Goal: Task Accomplishment & Management: Complete application form

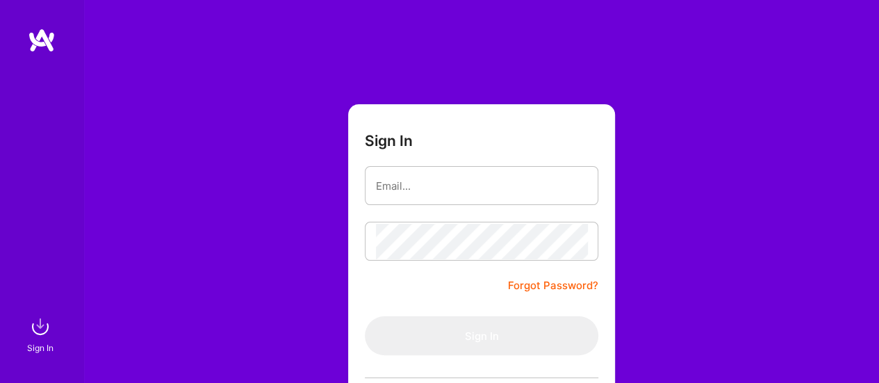
type input "[EMAIL_ADDRESS][DOMAIN_NAME]"
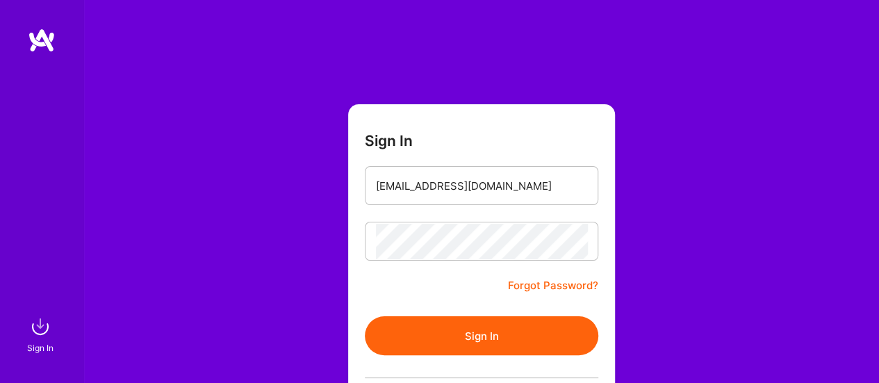
click at [455, 336] on button "Sign In" at bounding box center [482, 335] width 234 height 39
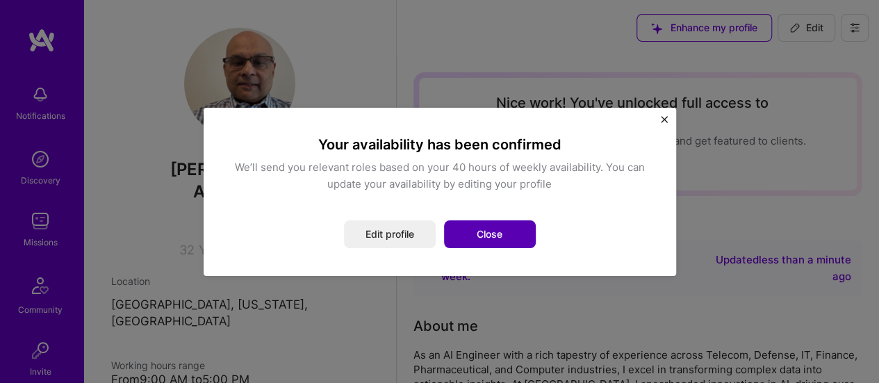
click at [492, 237] on button "Close" at bounding box center [490, 234] width 92 height 28
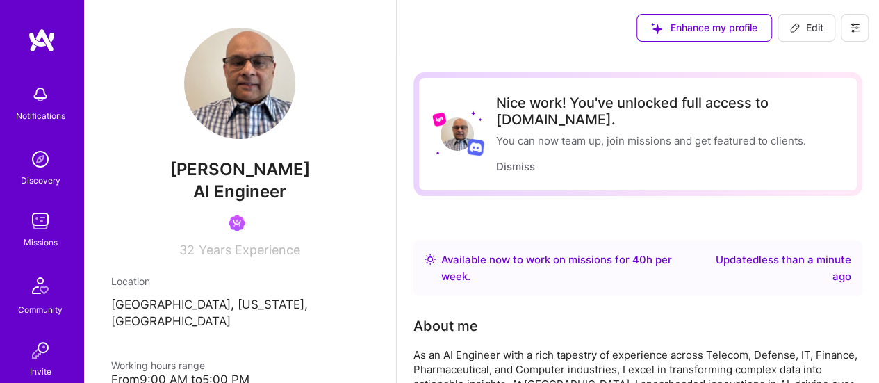
click at [36, 226] on img at bounding box center [40, 221] width 28 height 28
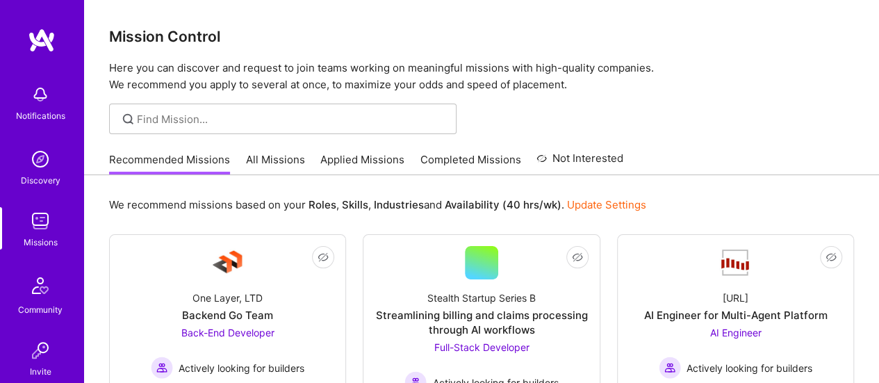
click at [279, 161] on link "All Missions" at bounding box center [275, 163] width 59 height 23
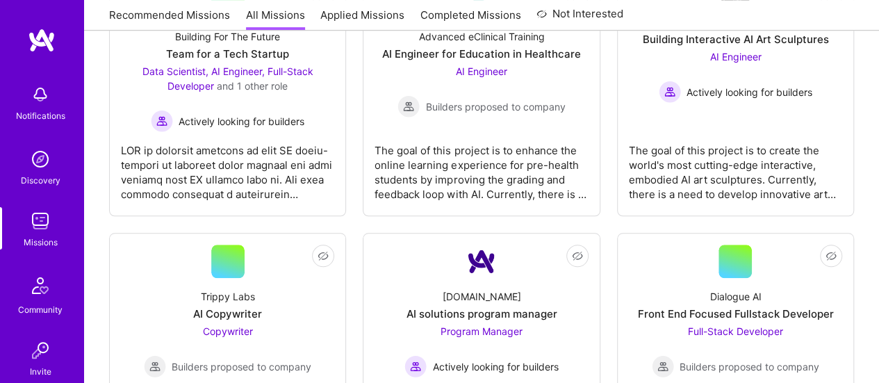
scroll to position [502, 0]
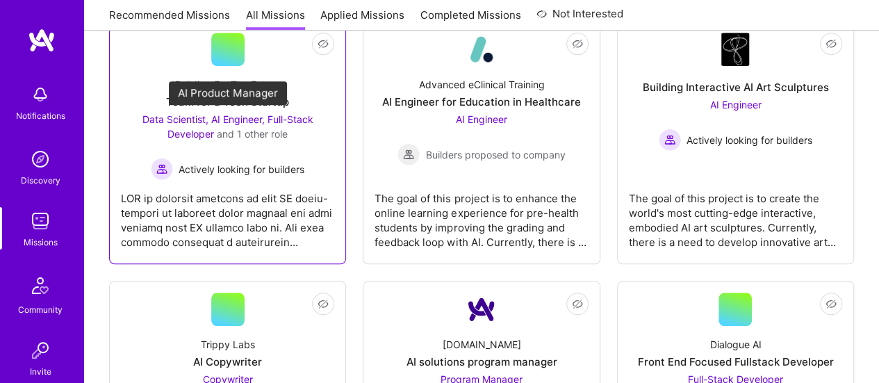
click at [213, 117] on span "Data Scientist, AI Engineer, Full-Stack Developer" at bounding box center [228, 126] width 171 height 26
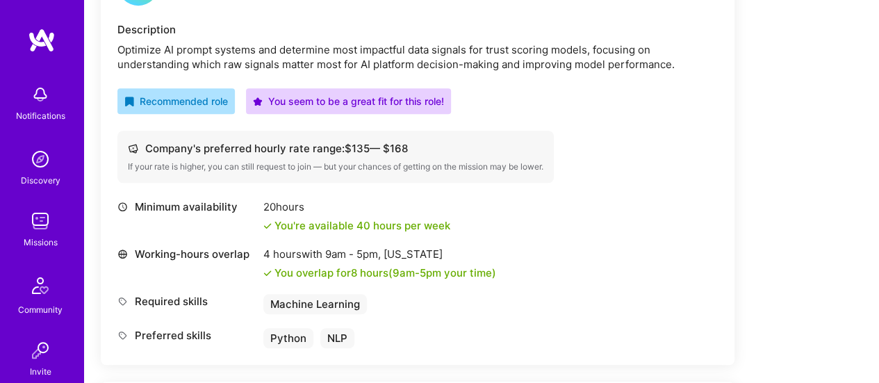
scroll to position [425, 0]
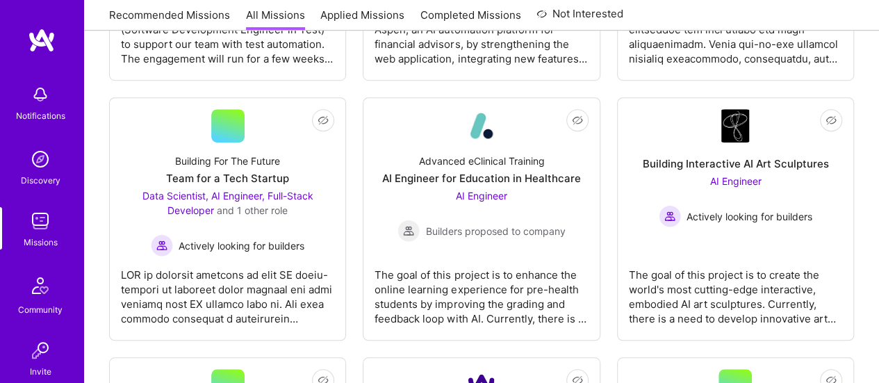
scroll to position [502, 0]
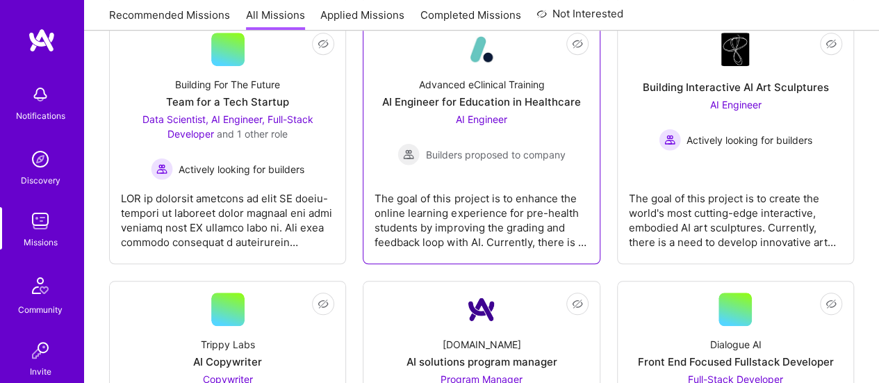
click at [482, 117] on span "AI Engineer" at bounding box center [481, 119] width 51 height 12
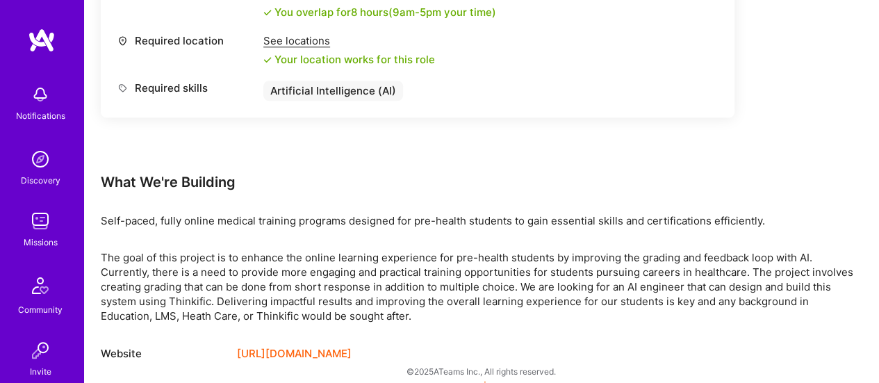
scroll to position [670, 0]
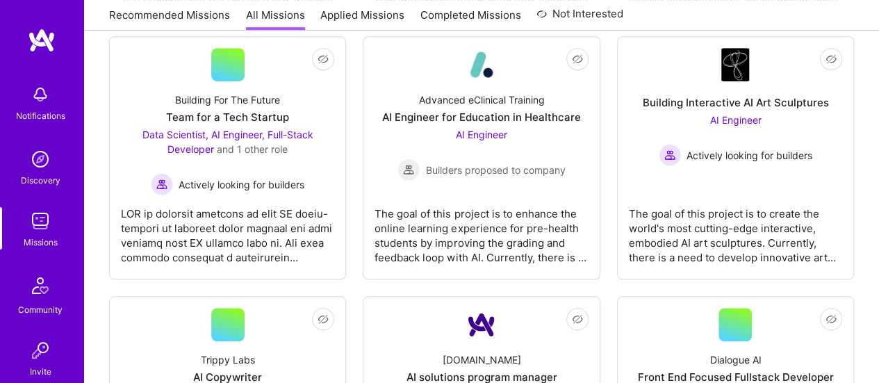
scroll to position [493, 0]
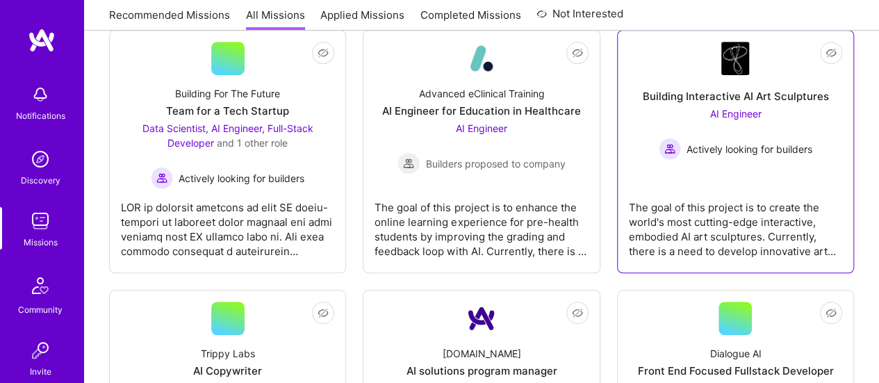
click at [717, 211] on div "The goal of this project is to create the world's most cutting-edge interactive…" at bounding box center [735, 224] width 213 height 70
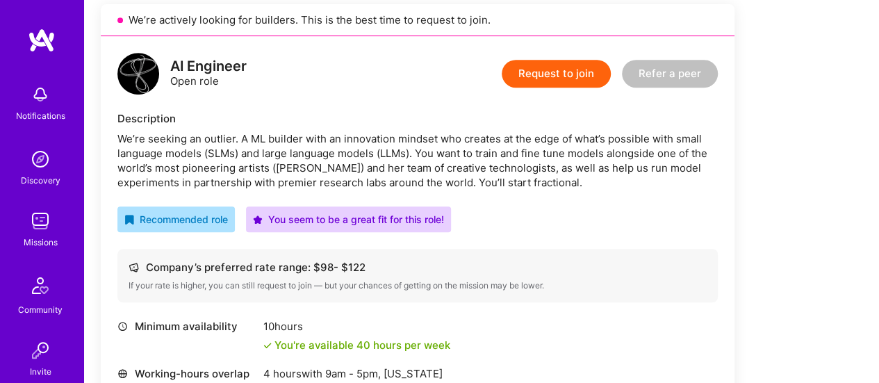
scroll to position [319, 0]
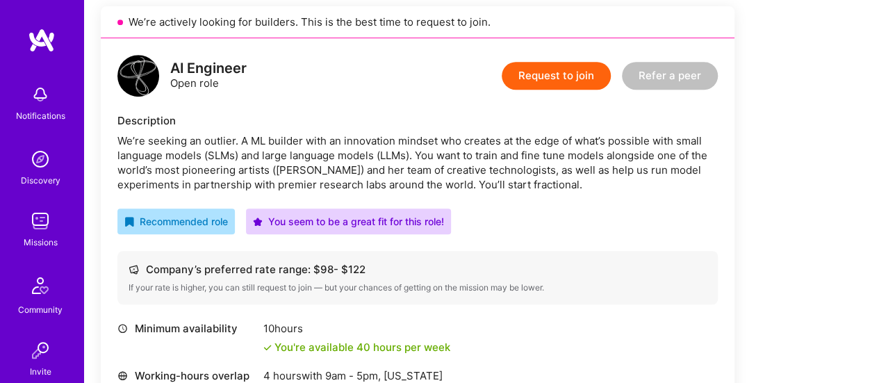
click at [569, 81] on button "Request to join" at bounding box center [556, 76] width 109 height 28
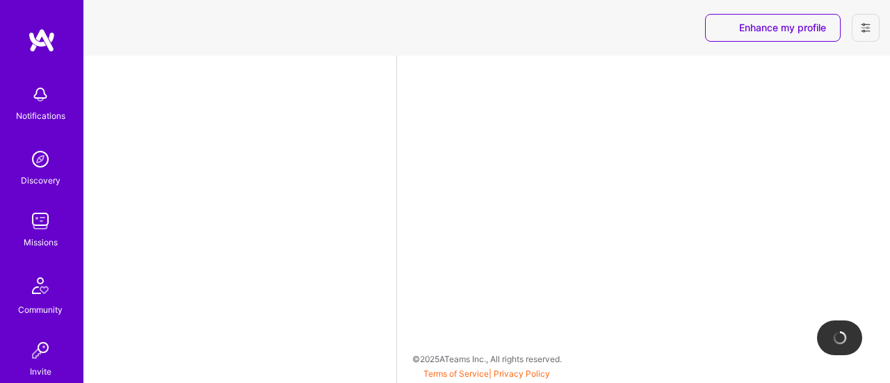
select select "US"
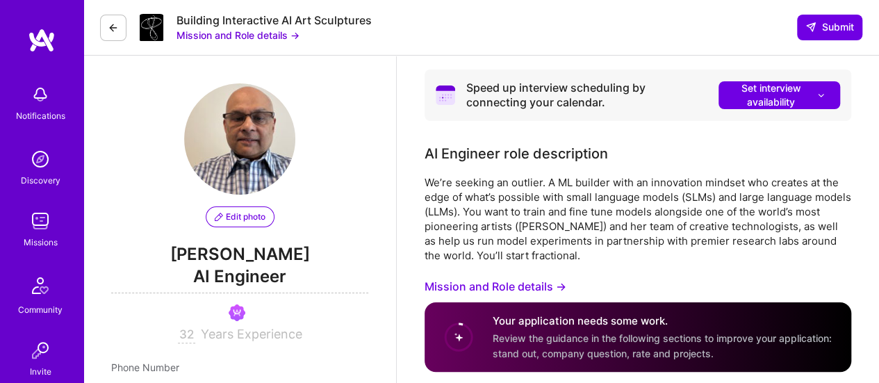
click at [113, 22] on icon at bounding box center [113, 27] width 11 height 11
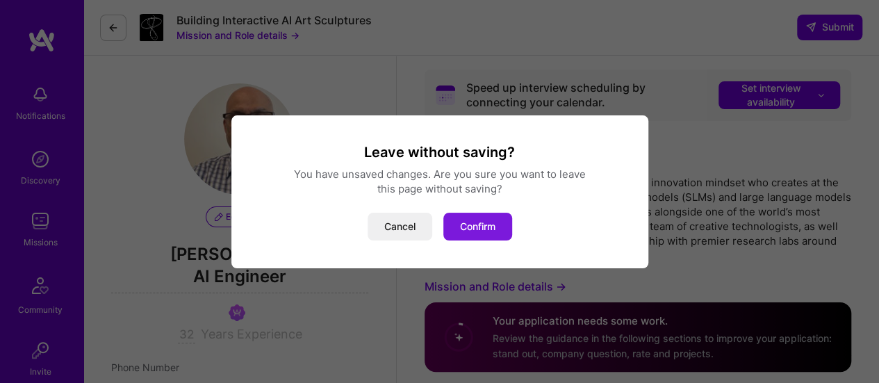
click at [490, 227] on button "Confirm" at bounding box center [478, 227] width 69 height 28
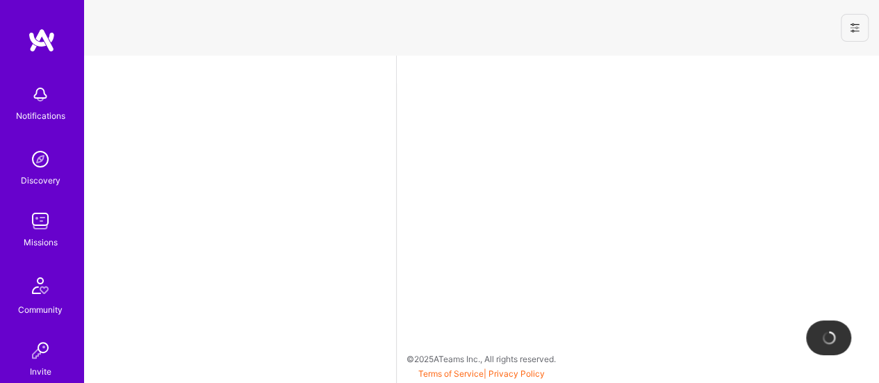
select select "US"
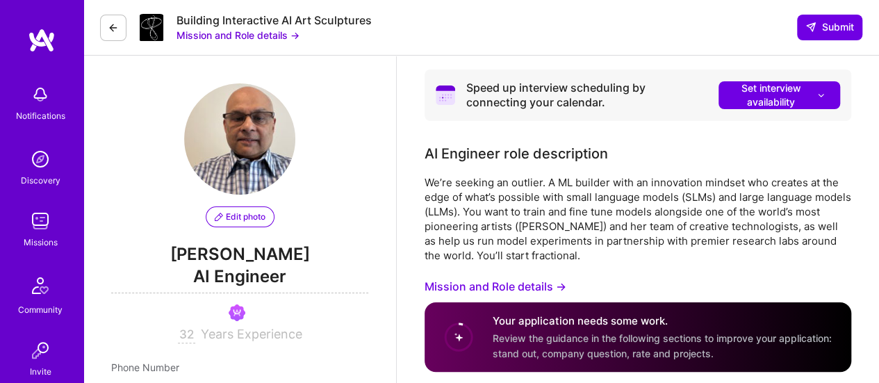
click at [39, 246] on div "Missions" at bounding box center [41, 242] width 34 height 15
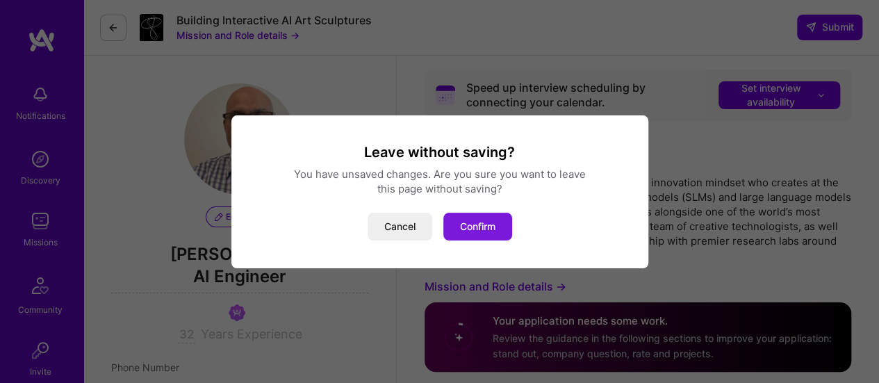
click at [482, 227] on button "Confirm" at bounding box center [478, 227] width 69 height 28
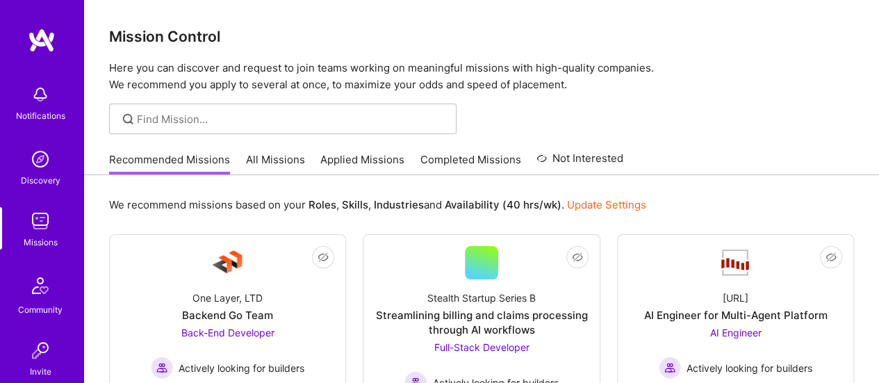
click at [282, 158] on link "All Missions" at bounding box center [275, 163] width 59 height 23
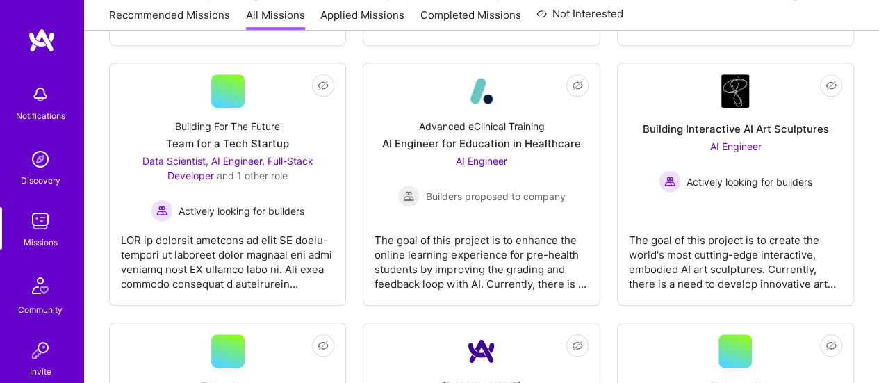
scroll to position [448, 0]
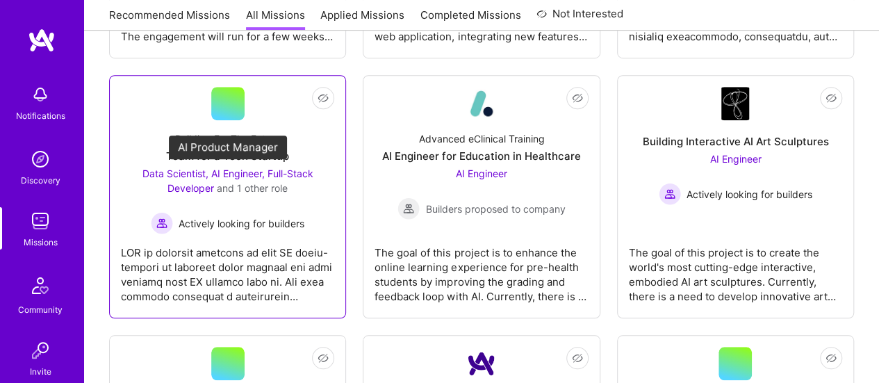
click at [220, 174] on span "Data Scientist, AI Engineer, Full-Stack Developer" at bounding box center [228, 181] width 171 height 26
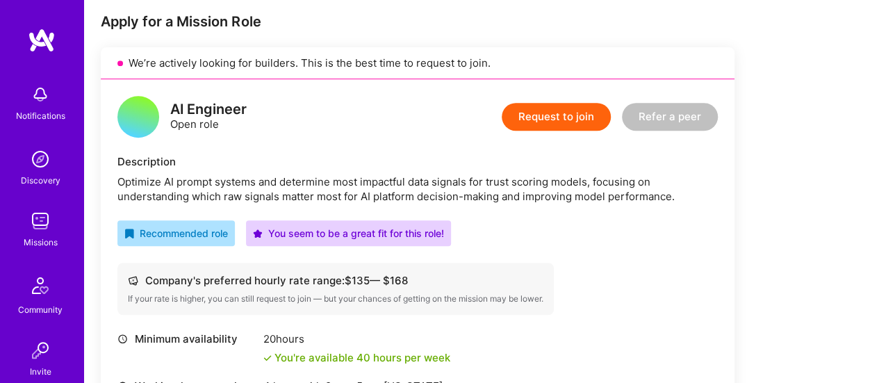
scroll to position [286, 0]
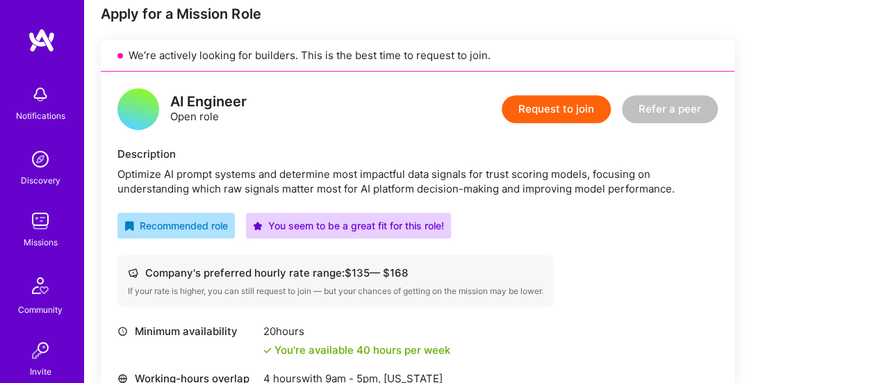
click at [570, 102] on button "Request to join" at bounding box center [556, 109] width 109 height 28
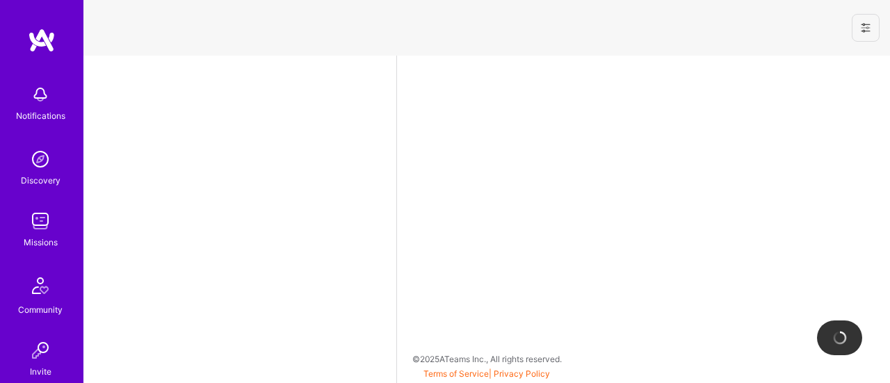
select select "US"
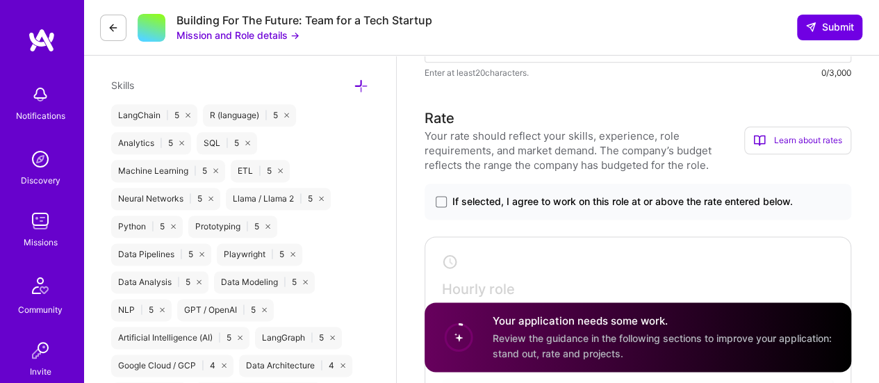
scroll to position [830, 0]
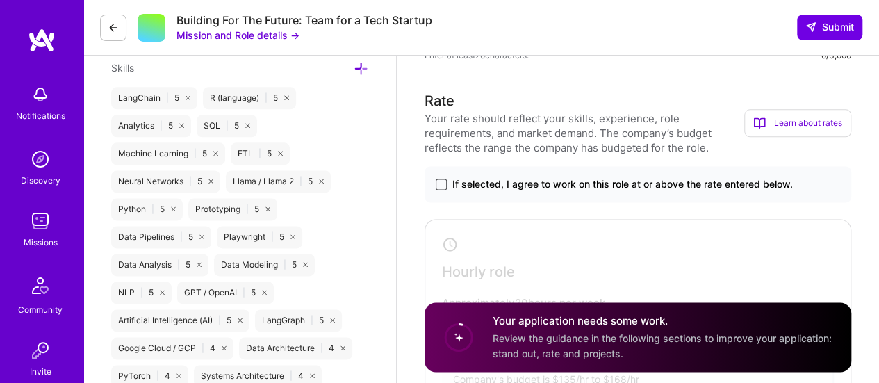
click at [446, 184] on span at bounding box center [441, 184] width 11 height 11
click at [0, 0] on input "If selected, I agree to work on this role at or above the rate entered below." at bounding box center [0, 0] width 0 height 0
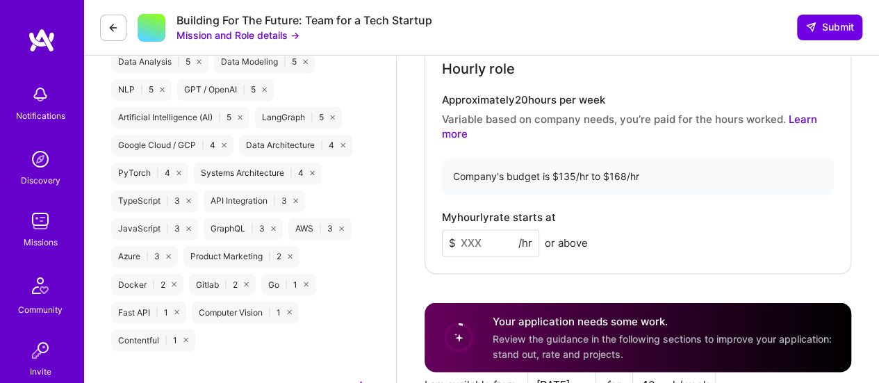
scroll to position [1068, 0]
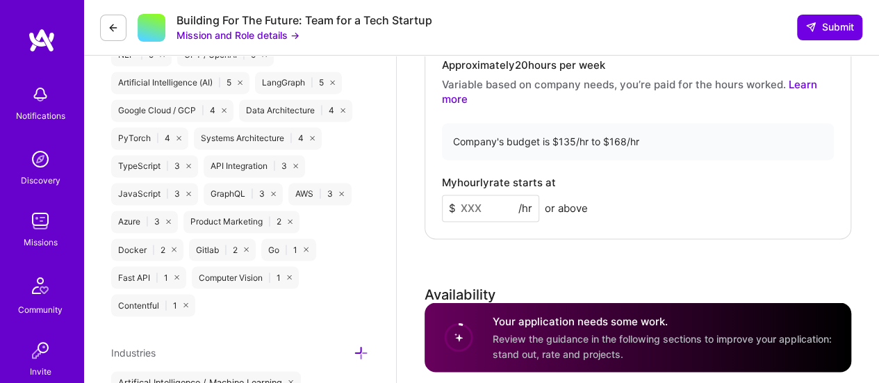
click at [465, 206] on input at bounding box center [490, 208] width 97 height 27
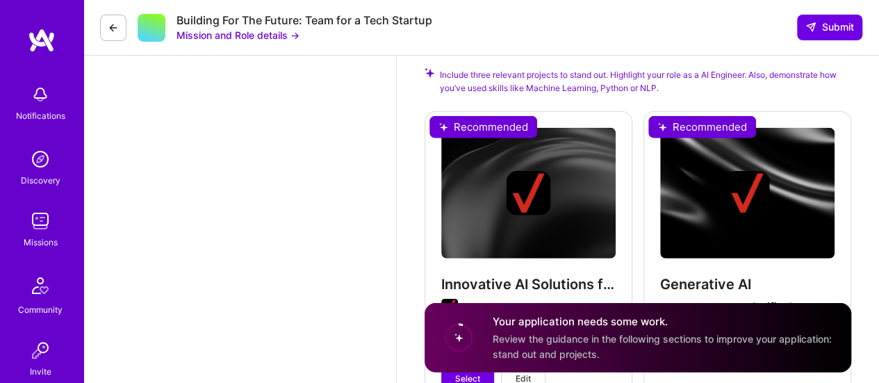
scroll to position [1892, 0]
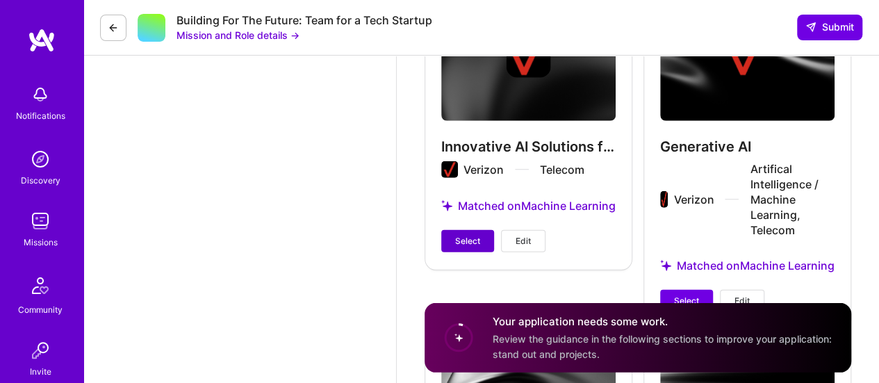
type input "155"
click at [467, 247] on span "Select" at bounding box center [467, 241] width 25 height 13
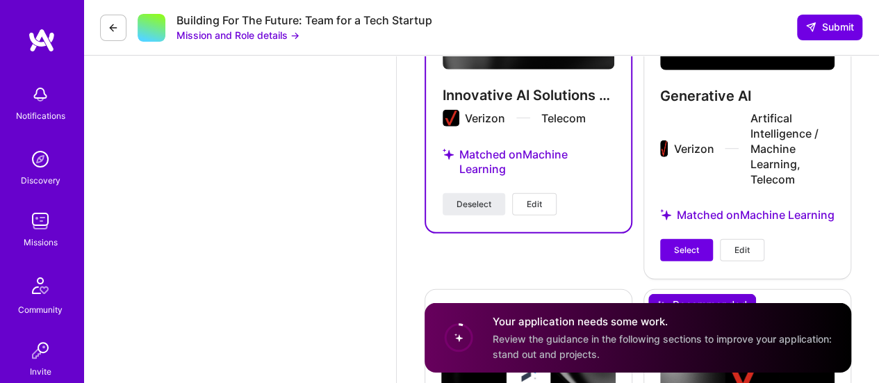
scroll to position [1953, 0]
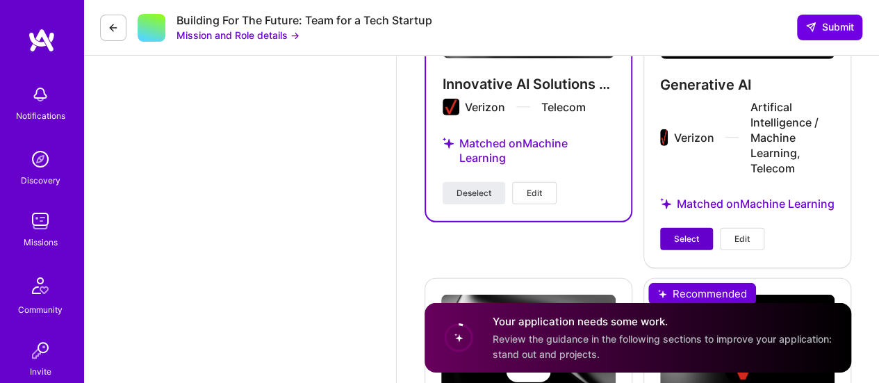
click at [698, 245] on span "Select" at bounding box center [686, 239] width 25 height 13
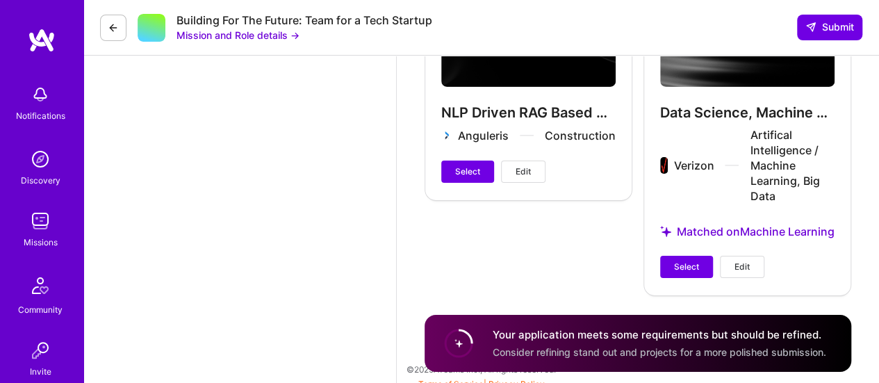
scroll to position [2301, 0]
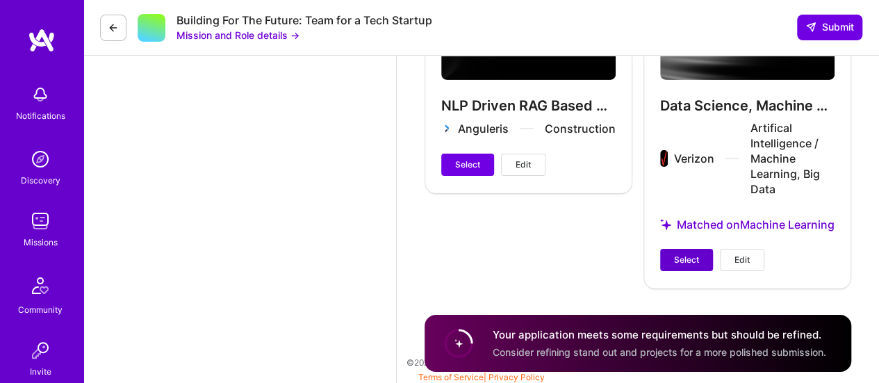
click at [676, 266] on span "Select" at bounding box center [686, 260] width 25 height 13
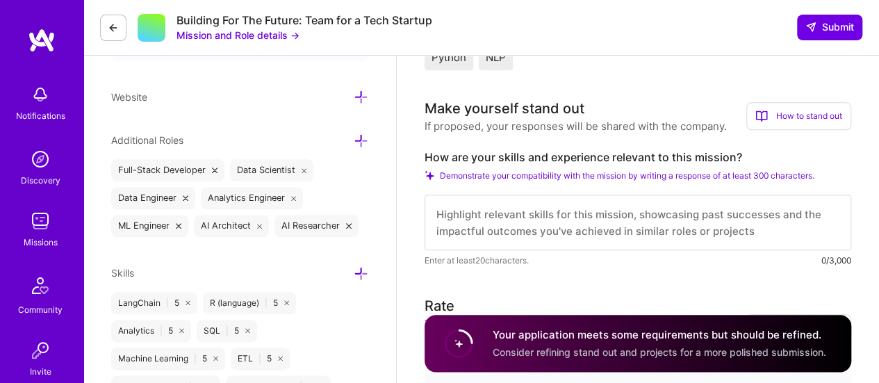
scroll to position [692, 0]
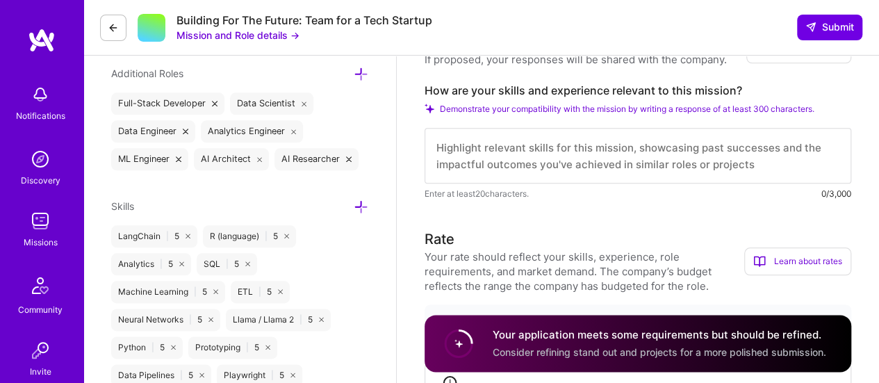
click at [513, 165] on textarea at bounding box center [638, 156] width 427 height 56
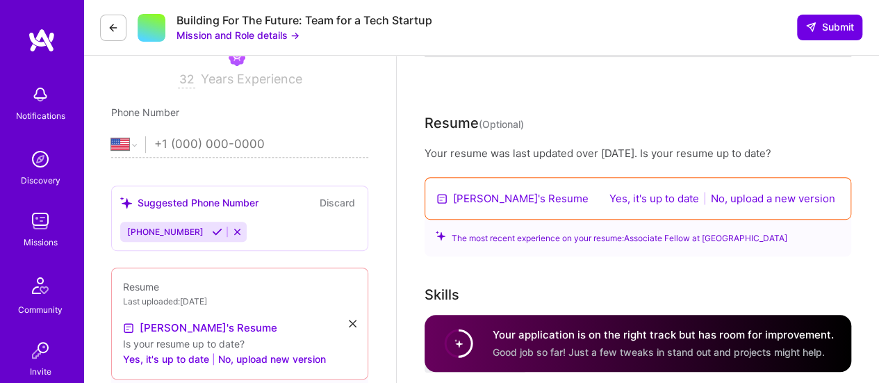
scroll to position [721, 0]
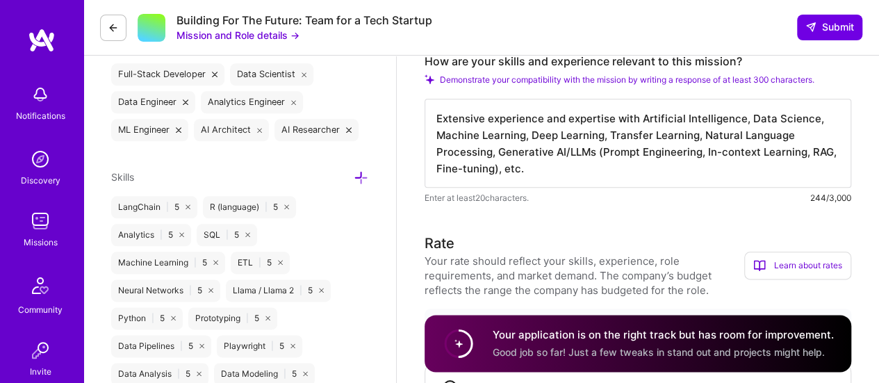
paste textarea "in Artificial Intelligence, Data Science, Machine Learning, Deep Learning, Tran…"
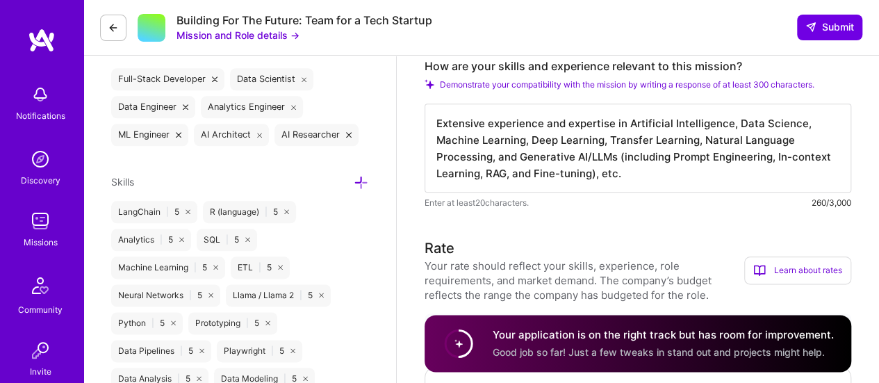
scroll to position [713, 0]
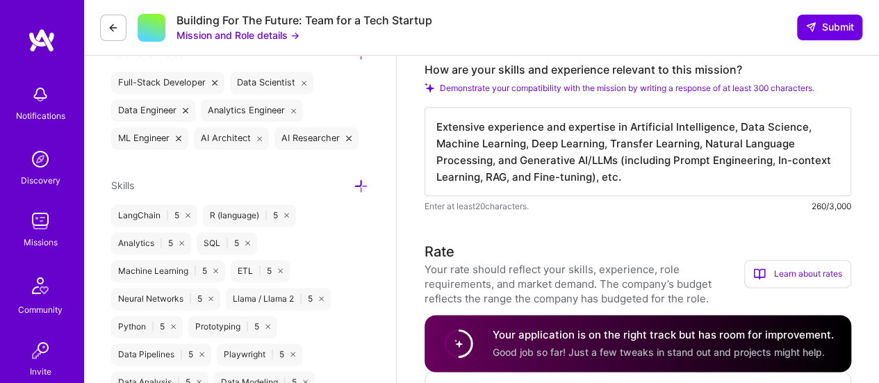
drag, startPoint x: 800, startPoint y: 129, endPoint x: 817, endPoint y: 129, distance: 16.7
click at [800, 129] on textarea "Extensive experience and expertise in Artificial Intelligence, Data Science, Ma…" at bounding box center [638, 151] width 427 height 89
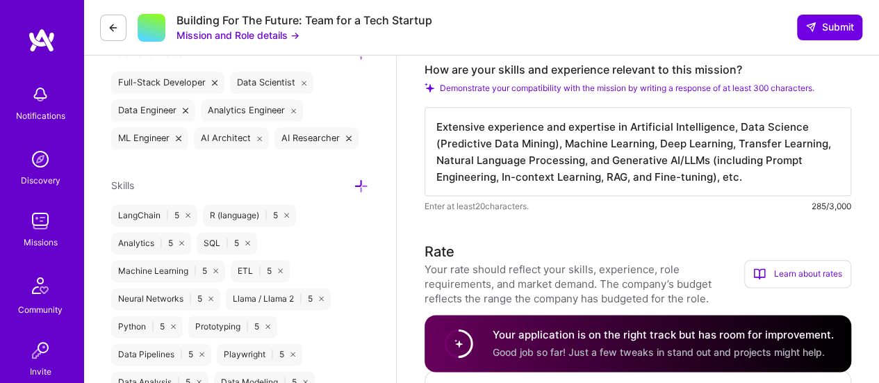
click at [781, 179] on textarea "Extensive experience and expertise in Artificial Intelligence, Data Science (Pr…" at bounding box center [638, 151] width 427 height 89
click at [763, 157] on textarea "Extensive experience and expertise in Artificial Intelligence, Data Science (Pr…" at bounding box center [638, 151] width 427 height 89
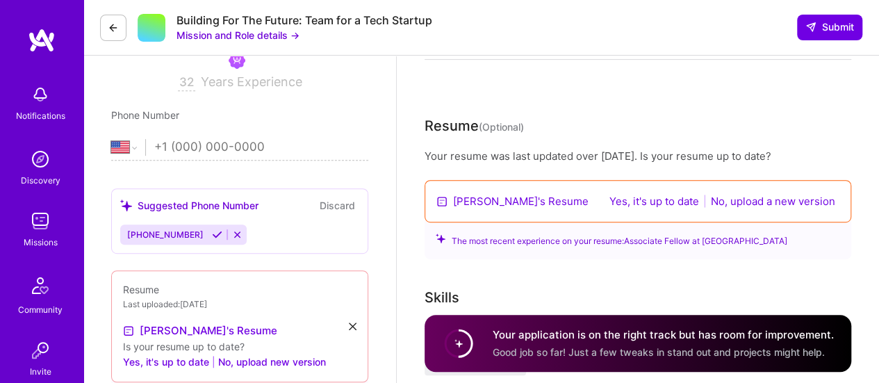
scroll to position [249, 0]
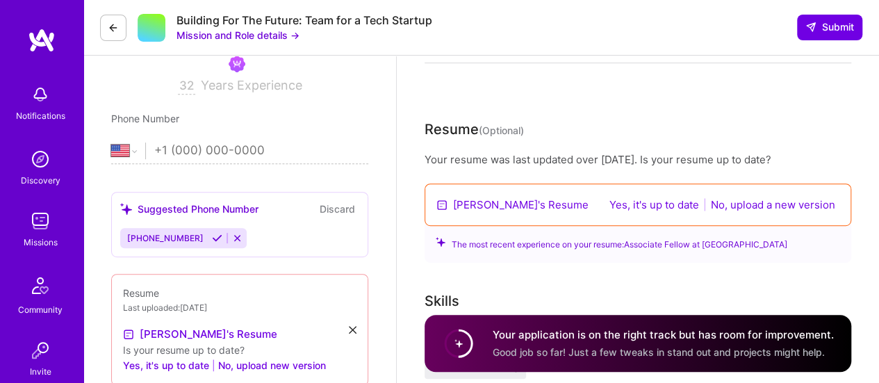
type textarea "Extensive experience and expertise in Artificial Intelligence, Data Science (Pr…"
click at [189, 147] on input "tel" at bounding box center [261, 151] width 214 height 40
click at [178, 149] on input "tel" at bounding box center [261, 151] width 214 height 40
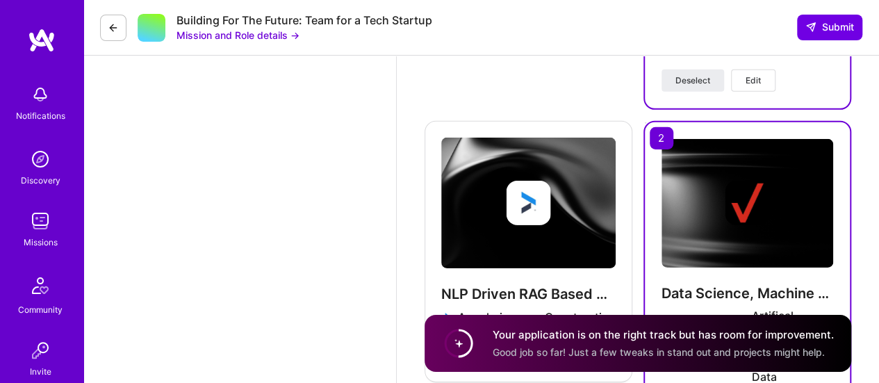
scroll to position [2364, 0]
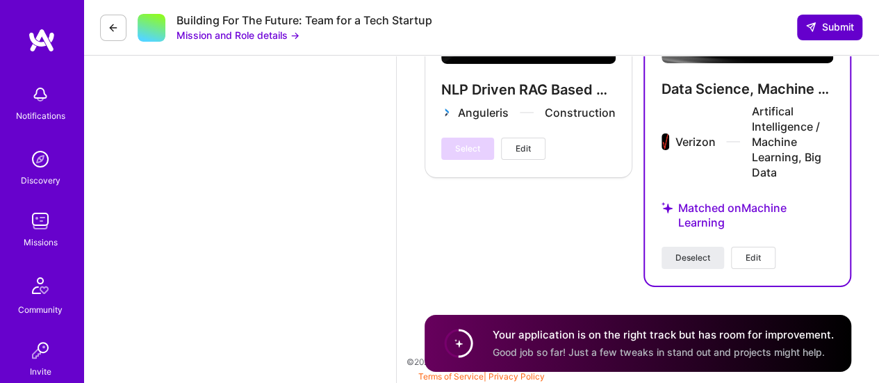
type input "(732) 772-0859"
click at [847, 23] on span "Submit" at bounding box center [830, 27] width 49 height 14
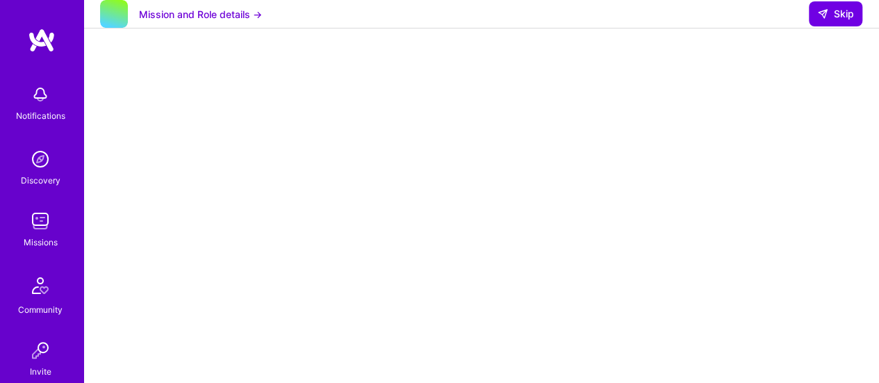
scroll to position [190, 0]
click at [840, 21] on span "Skip" at bounding box center [836, 14] width 37 height 14
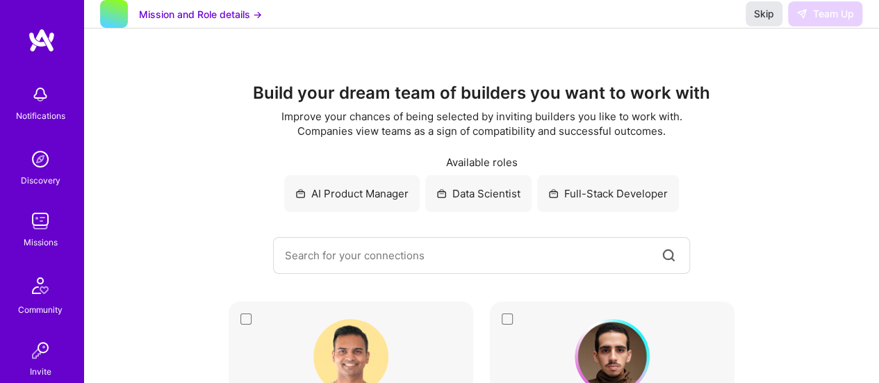
click at [768, 21] on span "Skip" at bounding box center [764, 14] width 20 height 14
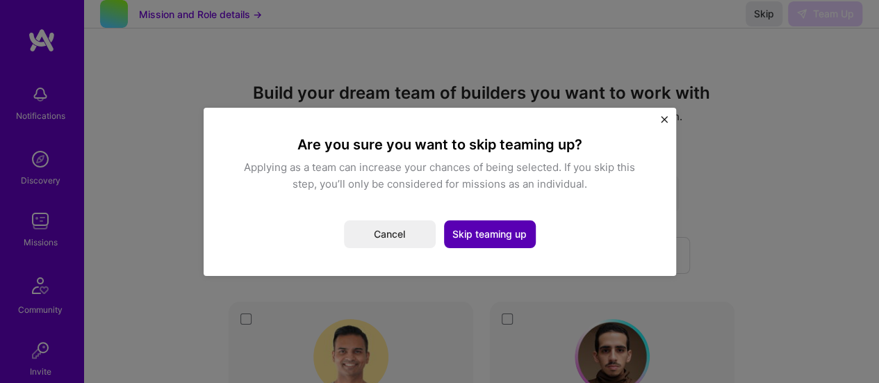
click at [506, 234] on button "Skip teaming up" at bounding box center [490, 234] width 92 height 28
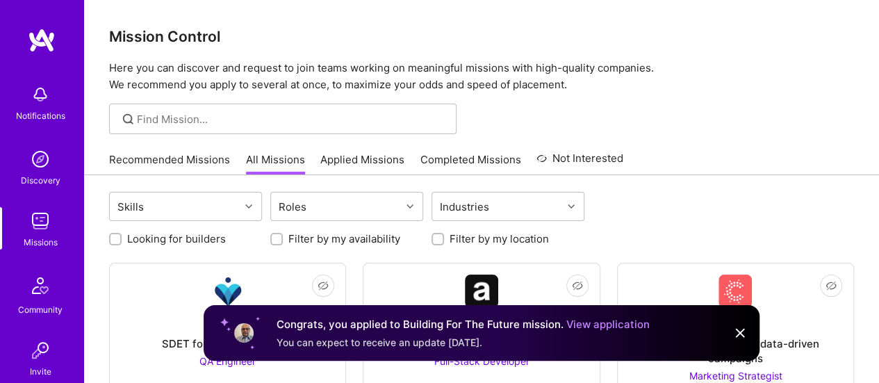
click at [359, 161] on link "Applied Missions" at bounding box center [362, 163] width 84 height 23
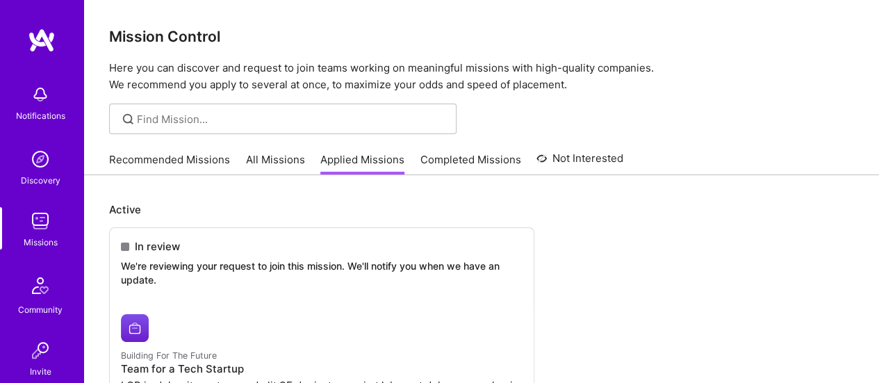
click at [28, 231] on img at bounding box center [40, 221] width 28 height 28
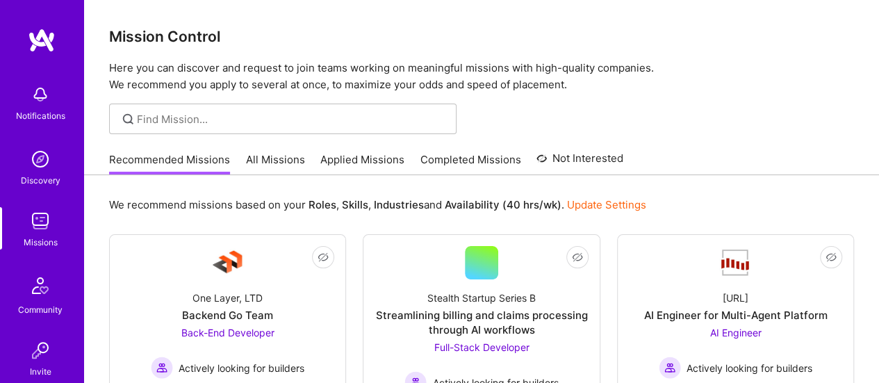
click at [257, 159] on link "All Missions" at bounding box center [275, 163] width 59 height 23
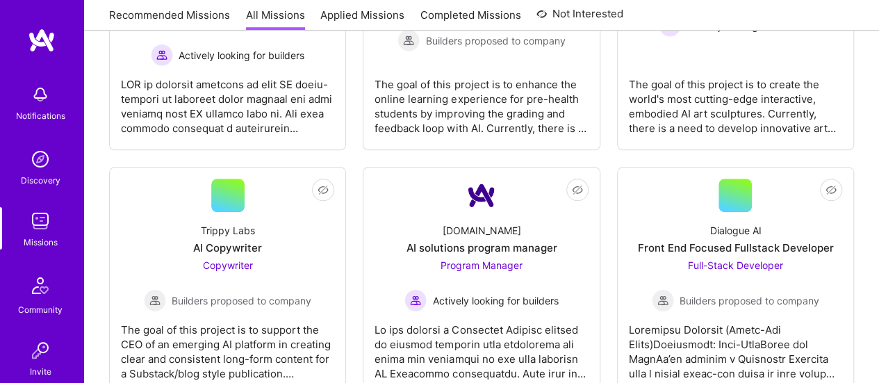
scroll to position [430, 0]
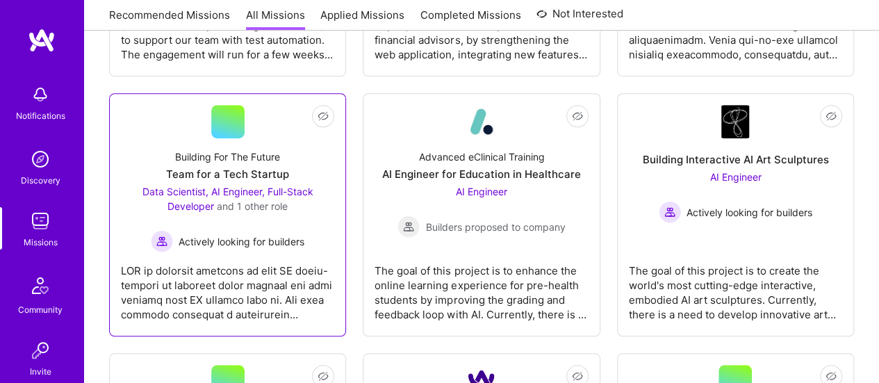
click at [234, 154] on div "Building For The Future" at bounding box center [227, 156] width 105 height 15
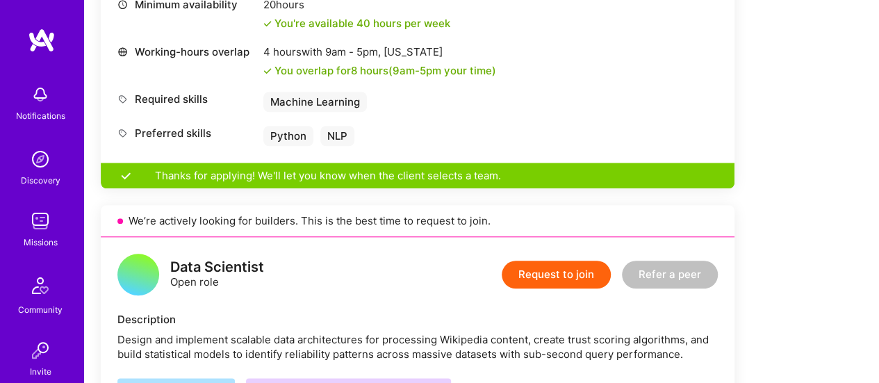
scroll to position [689, 0]
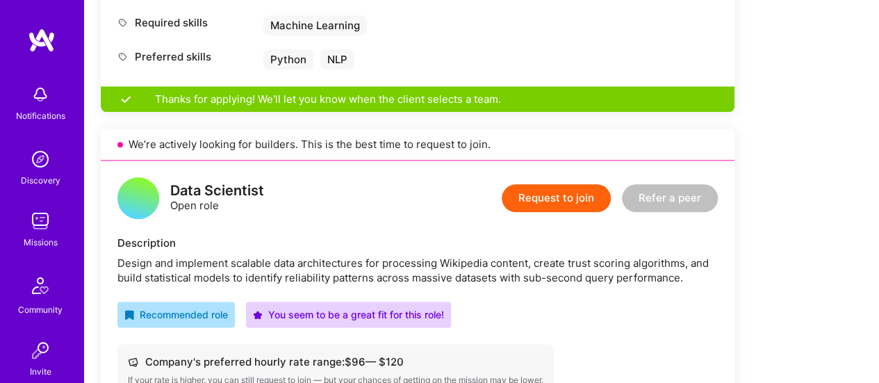
click at [560, 197] on button "Request to join" at bounding box center [556, 198] width 109 height 28
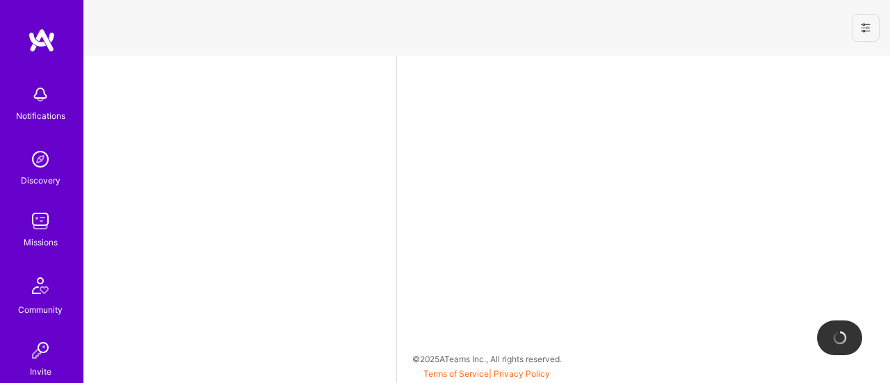
select select "US"
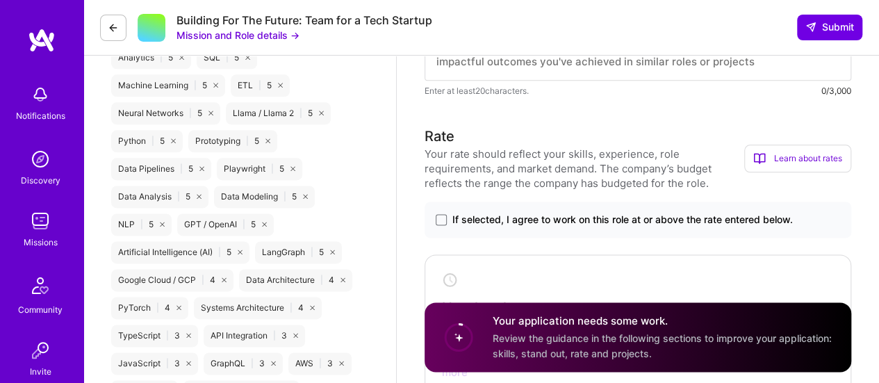
scroll to position [785, 0]
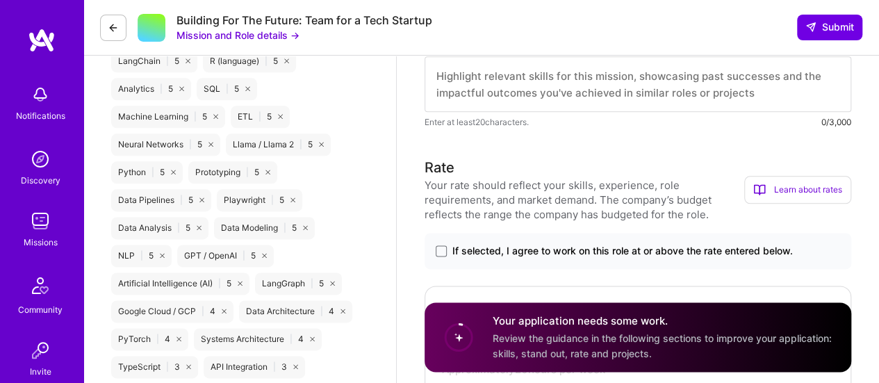
click at [447, 249] on label "If selected, I agree to work on this role at or above the rate entered below." at bounding box center [638, 251] width 405 height 14
click at [0, 0] on input "If selected, I agree to work on this role at or above the rate entered below." at bounding box center [0, 0] width 0 height 0
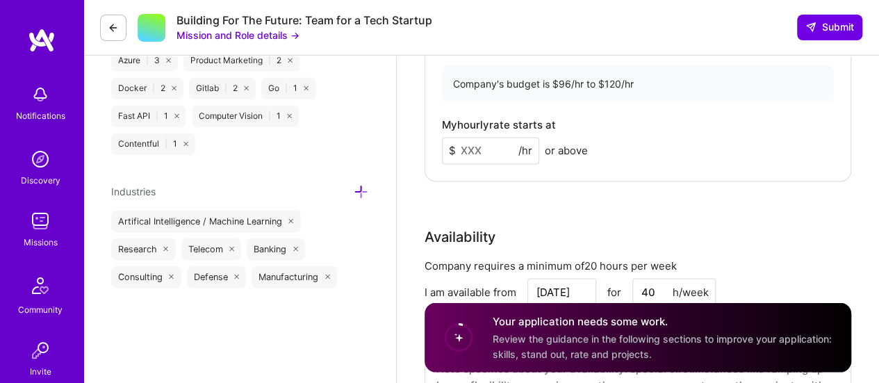
scroll to position [1168, 0]
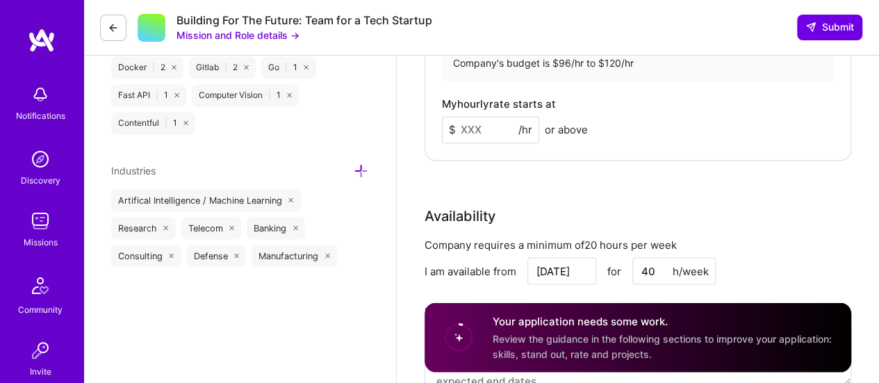
click at [497, 129] on input at bounding box center [490, 129] width 97 height 27
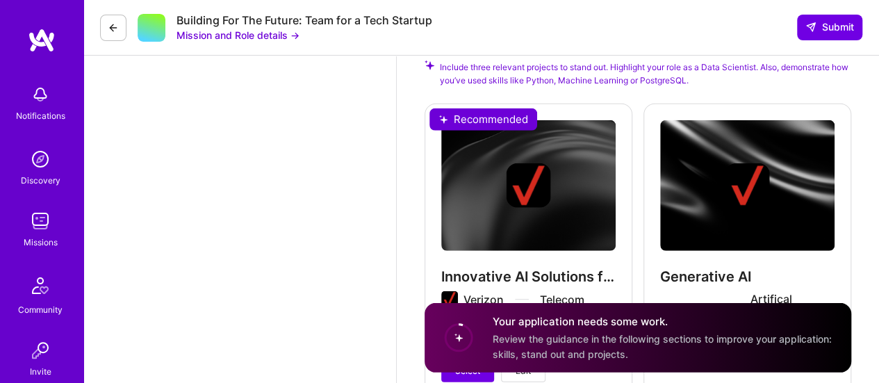
scroll to position [1787, 0]
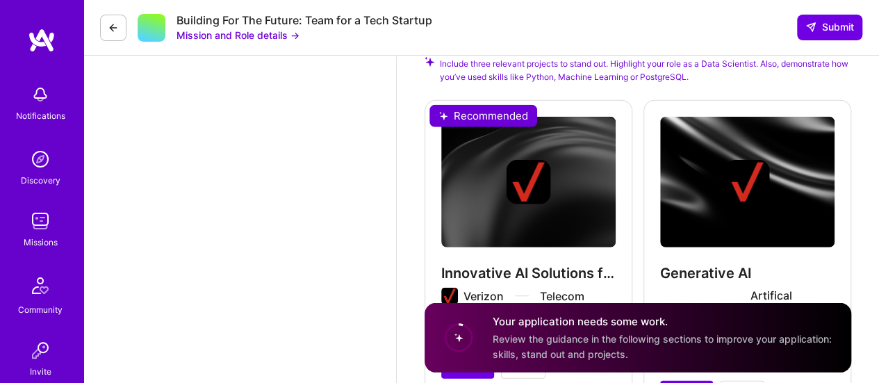
type input "115"
drag, startPoint x: 498, startPoint y: 109, endPoint x: 510, endPoint y: 118, distance: 15.4
click at [496, 109] on div "Innovative AI Solutions for Business Growth Verizon Telecom Matched on role Sel…" at bounding box center [529, 247] width 208 height 295
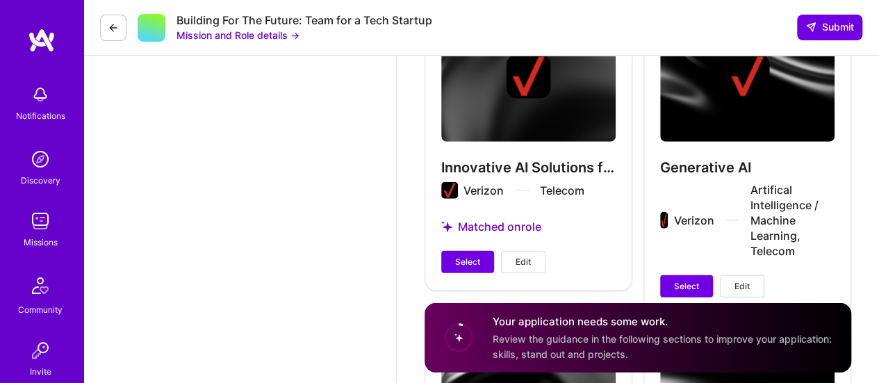
scroll to position [1955, 0]
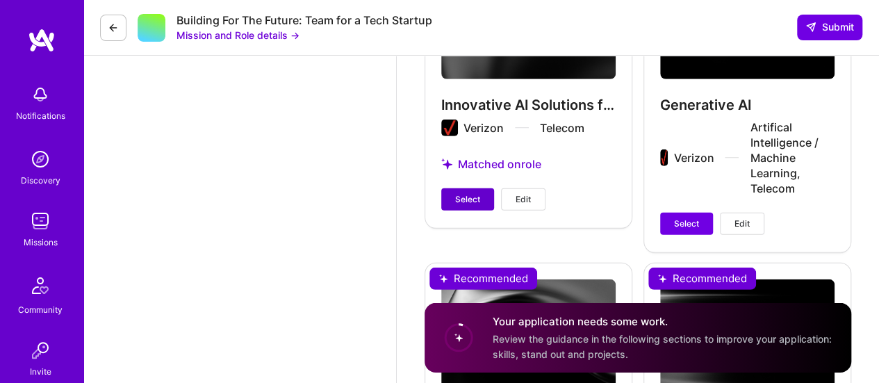
click at [459, 193] on span "Select" at bounding box center [467, 199] width 25 height 13
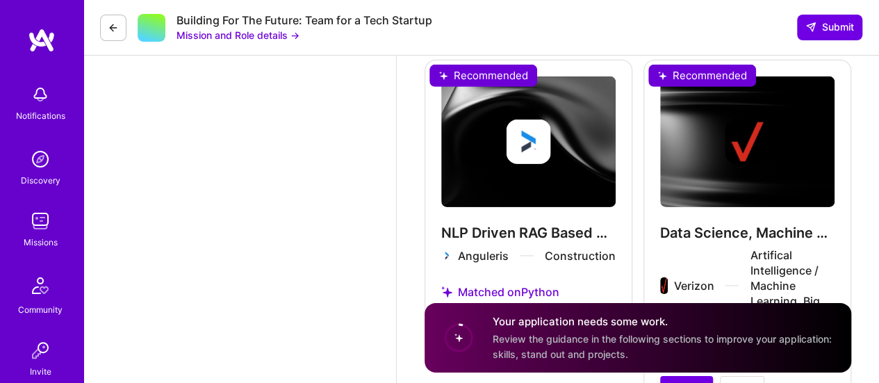
scroll to position [2261, 0]
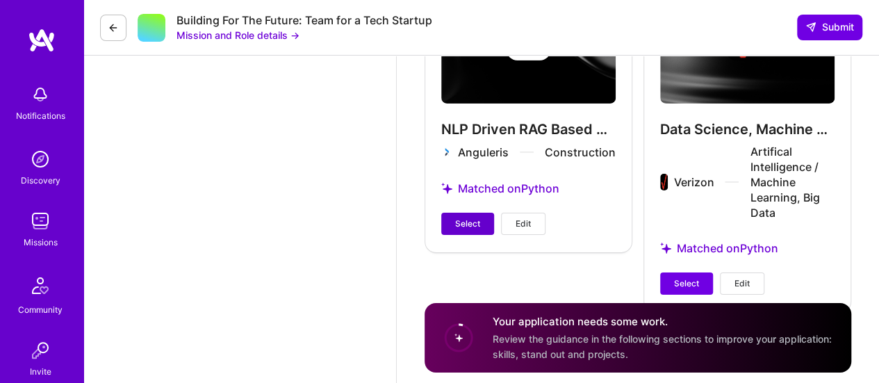
click at [462, 222] on span "Select" at bounding box center [467, 224] width 25 height 13
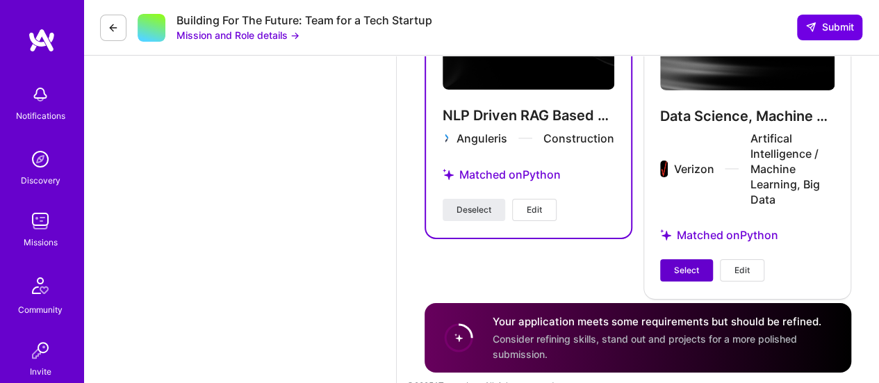
click at [688, 268] on span "Select" at bounding box center [686, 270] width 25 height 13
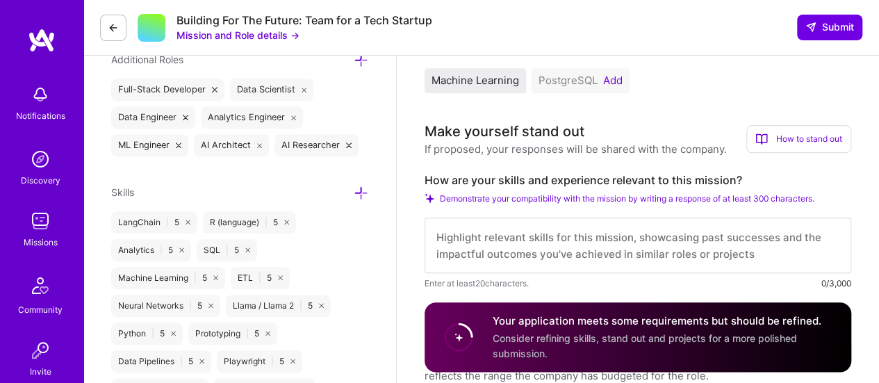
scroll to position [540, 0]
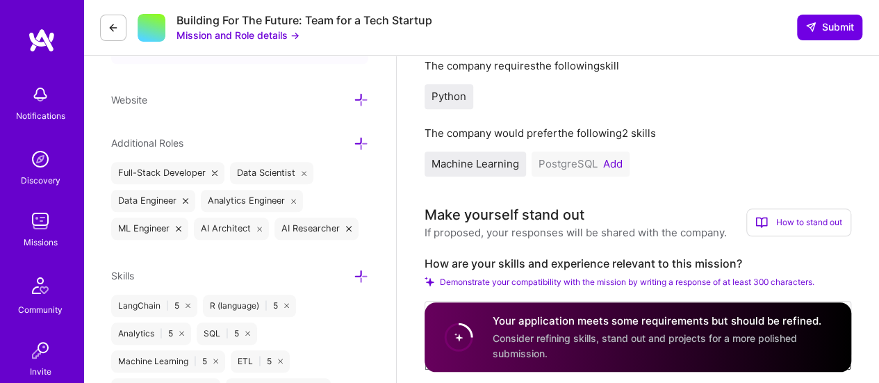
click at [613, 165] on button "Add" at bounding box center [612, 163] width 19 height 11
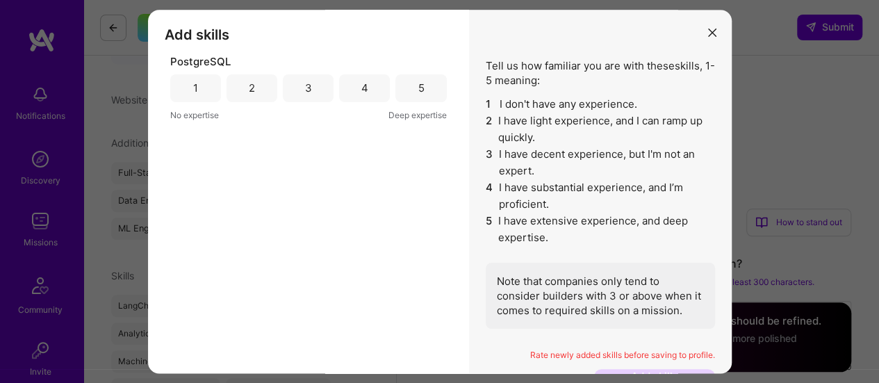
click at [361, 89] on div "4" at bounding box center [364, 88] width 7 height 15
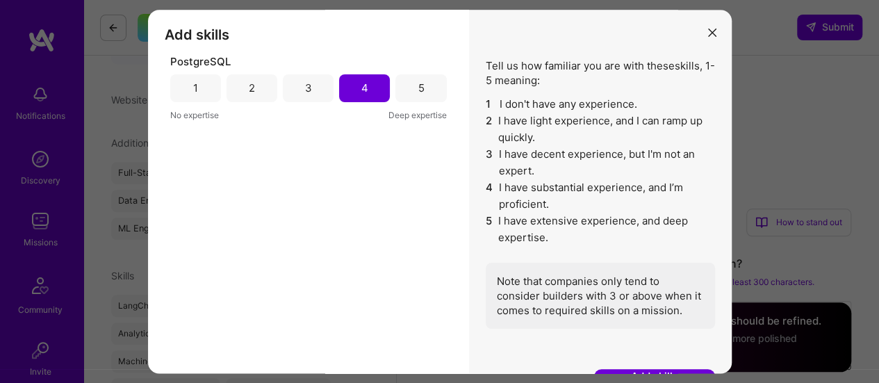
scroll to position [10, 0]
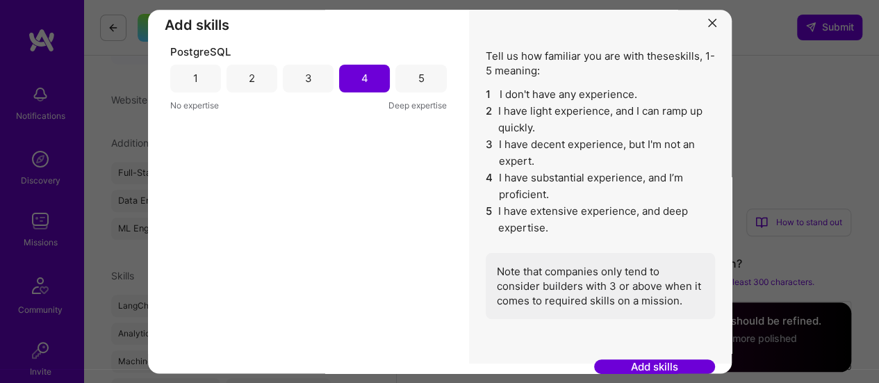
click at [653, 361] on button "Add skills" at bounding box center [654, 367] width 121 height 15
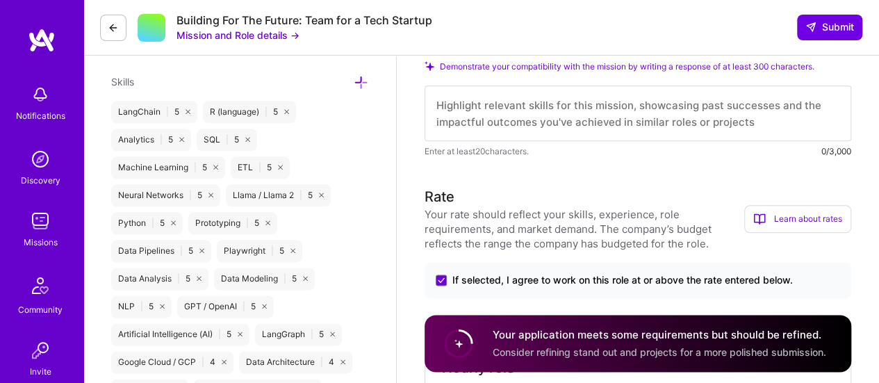
scroll to position [696, 0]
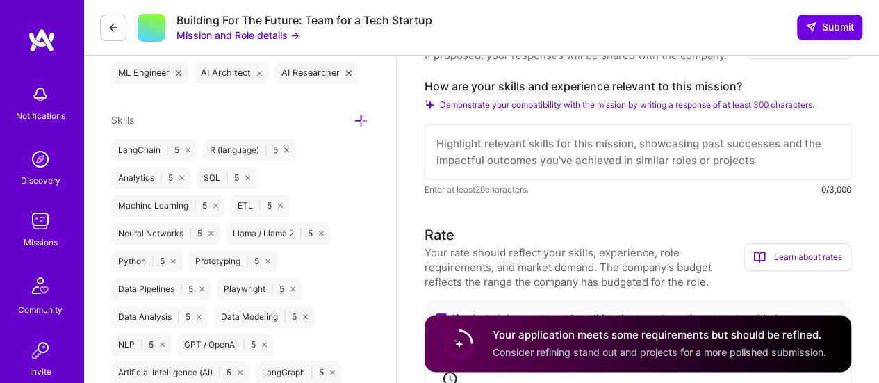
click at [553, 151] on textarea at bounding box center [638, 152] width 427 height 56
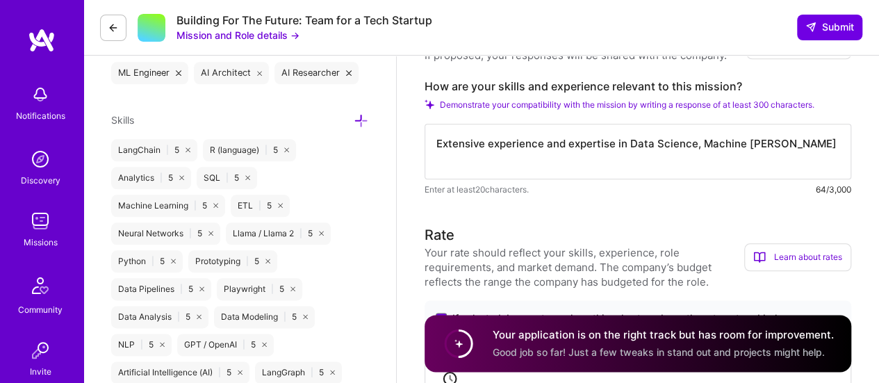
drag, startPoint x: 692, startPoint y: 143, endPoint x: 724, endPoint y: 139, distance: 32.2
click at [696, 143] on textarea "Extensive experience and expertise in Data Science, Machine Lear" at bounding box center [638, 152] width 427 height 56
click at [692, 154] on textarea "Extensive experience and expertise in Data Science, Machine Lear" at bounding box center [638, 152] width 427 height 56
click at [692, 141] on textarea "Extensive experience and expertise in Data Science, Machine Lear" at bounding box center [638, 152] width 427 height 56
click at [537, 153] on textarea "Extensive experience and expertise in Data Science (Predictive Data Mining), Ma…" at bounding box center [638, 152] width 427 height 56
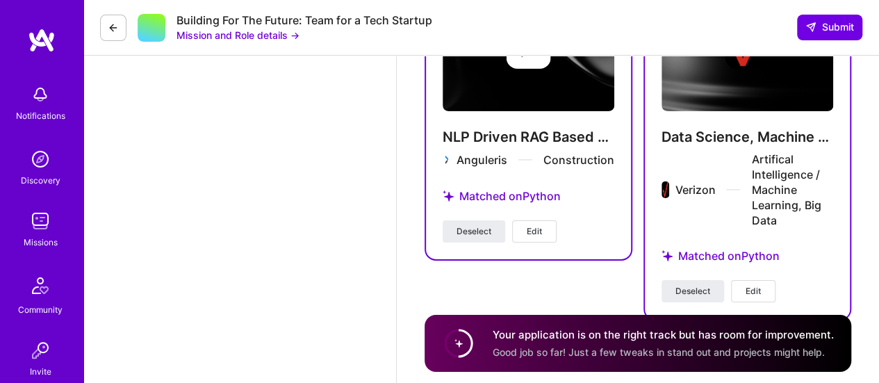
scroll to position [2298, 0]
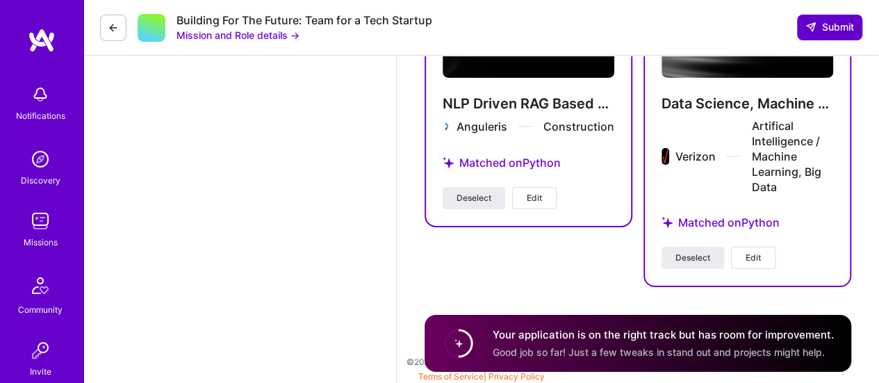
type textarea "Extensive experience and expertise in Data Science (Predictive Data Mining), Ma…"
click at [841, 22] on span "Submit" at bounding box center [830, 27] width 49 height 14
click at [833, 30] on span "Submit" at bounding box center [830, 27] width 49 height 14
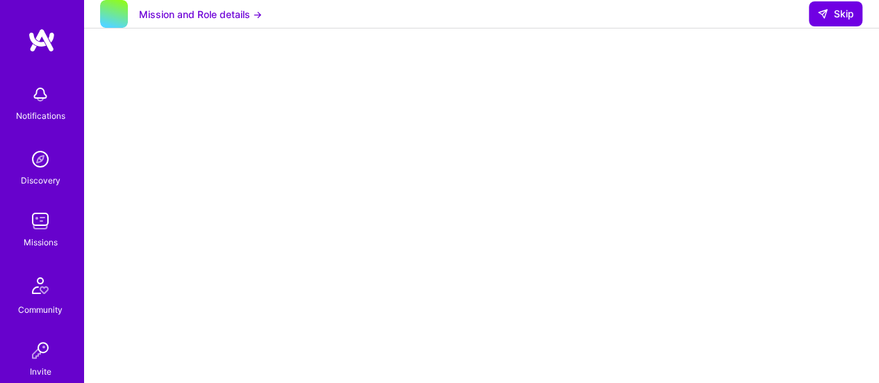
scroll to position [399, 0]
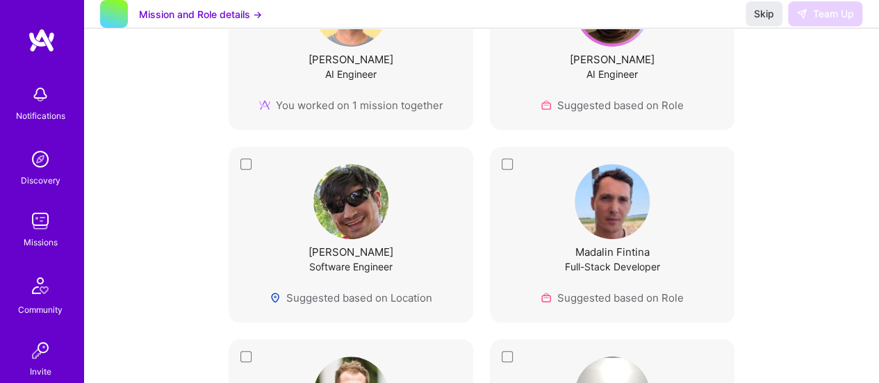
scroll to position [253, 0]
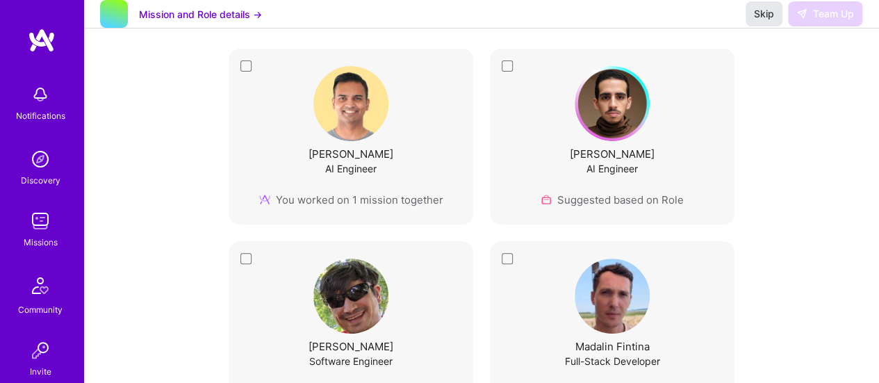
click at [765, 21] on span "Skip" at bounding box center [764, 14] width 20 height 14
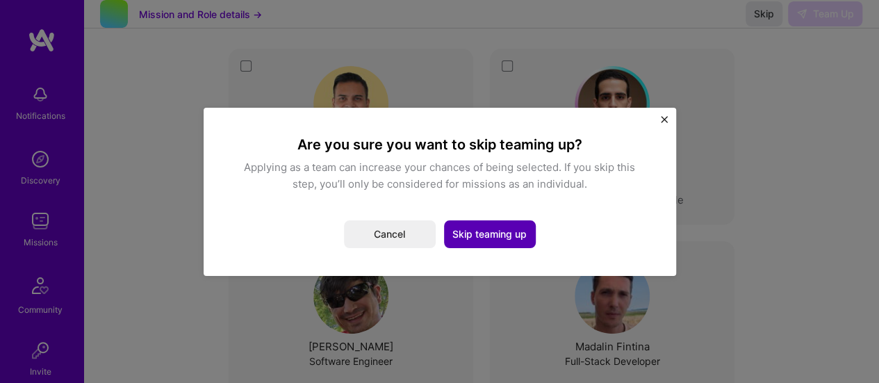
click at [519, 232] on button "Skip teaming up" at bounding box center [490, 234] width 92 height 28
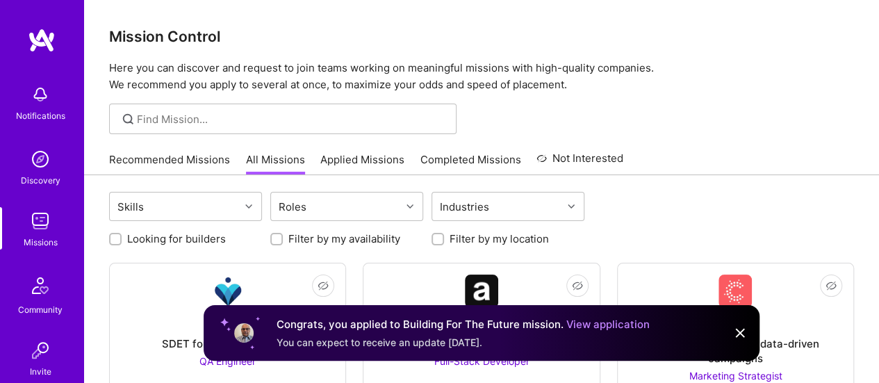
click at [346, 154] on link "Applied Missions" at bounding box center [362, 163] width 84 height 23
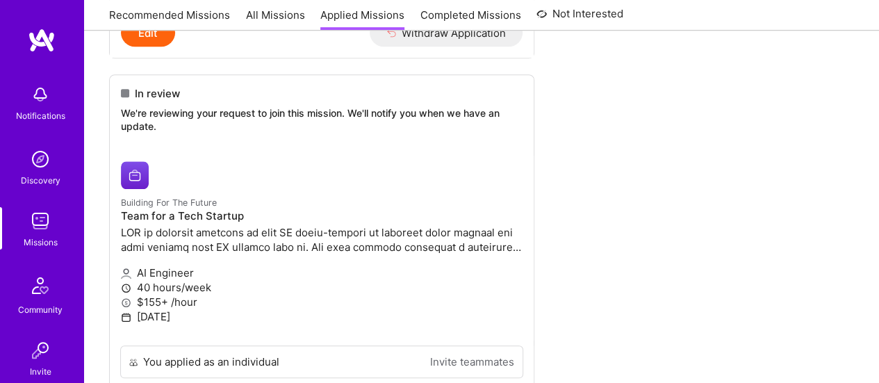
scroll to position [634, 0]
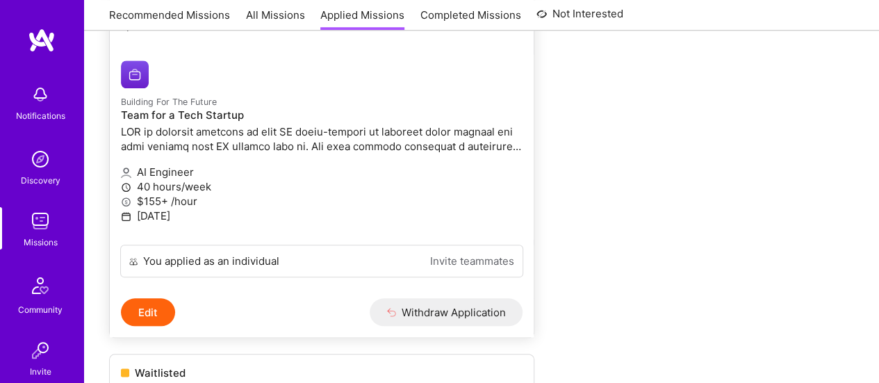
click at [161, 309] on button "Edit" at bounding box center [148, 312] width 54 height 28
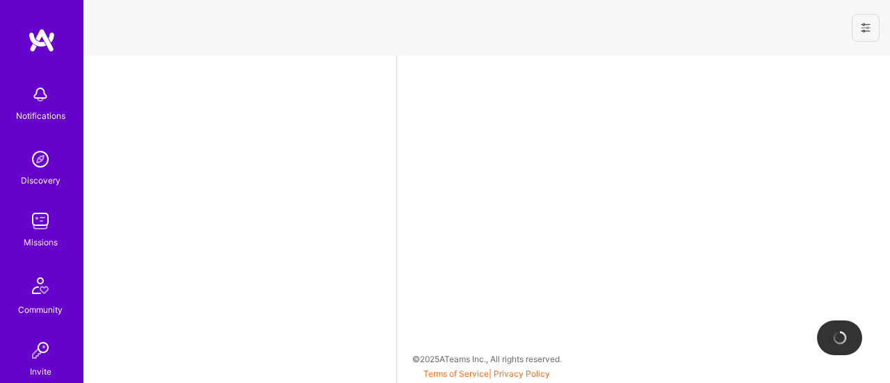
select select "US"
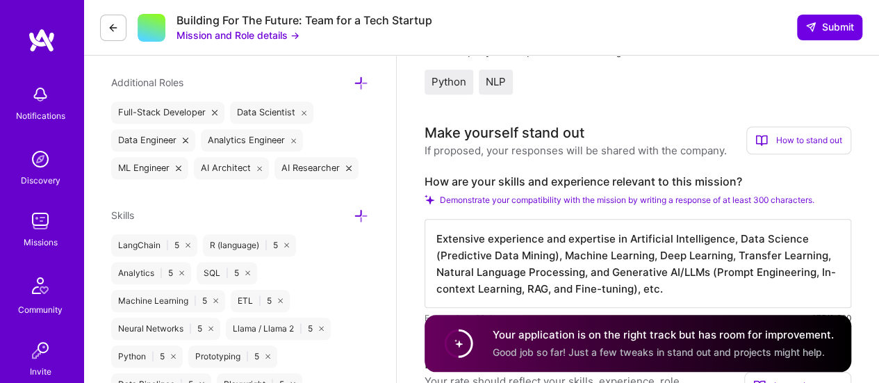
scroll to position [631, 0]
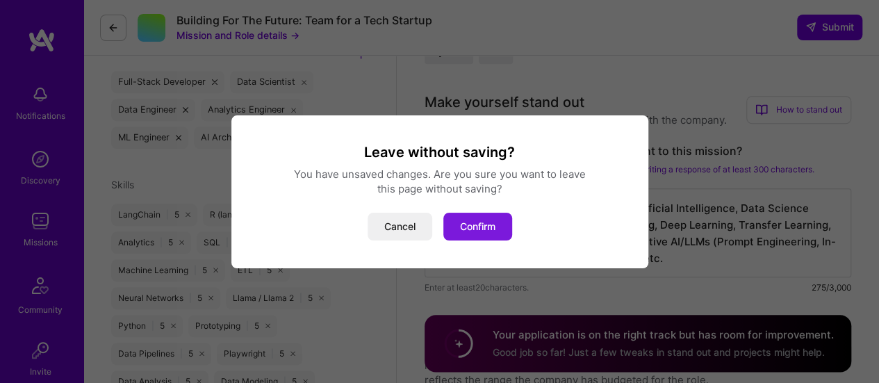
click at [496, 223] on button "Confirm" at bounding box center [478, 227] width 69 height 28
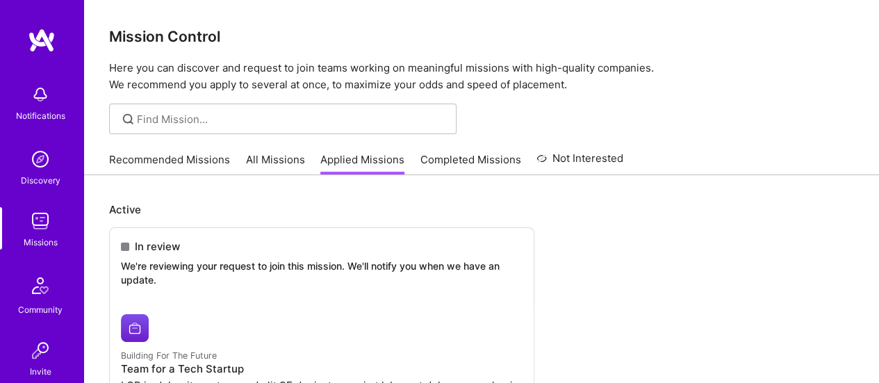
click at [278, 156] on link "All Missions" at bounding box center [275, 163] width 59 height 23
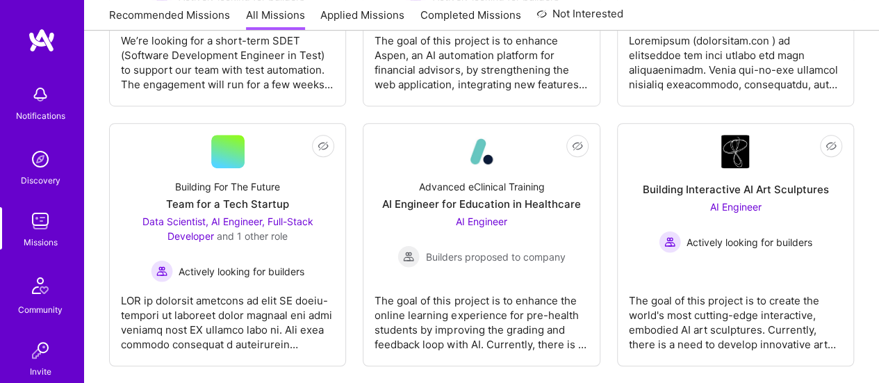
scroll to position [454, 0]
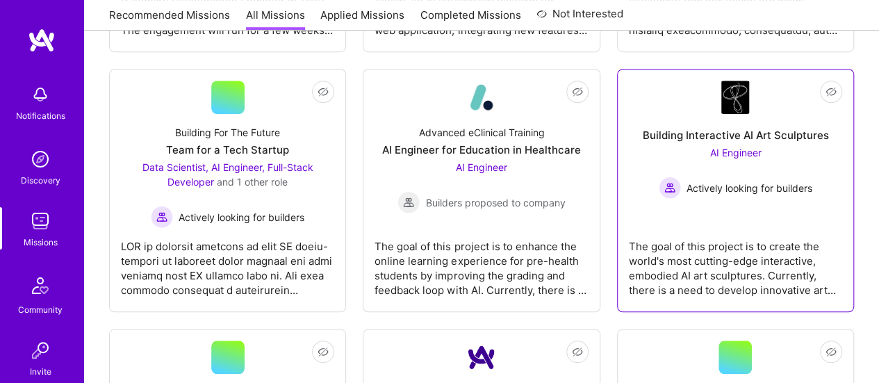
click at [715, 252] on div "The goal of this project is to create the world's most cutting-edge interactive…" at bounding box center [735, 263] width 213 height 70
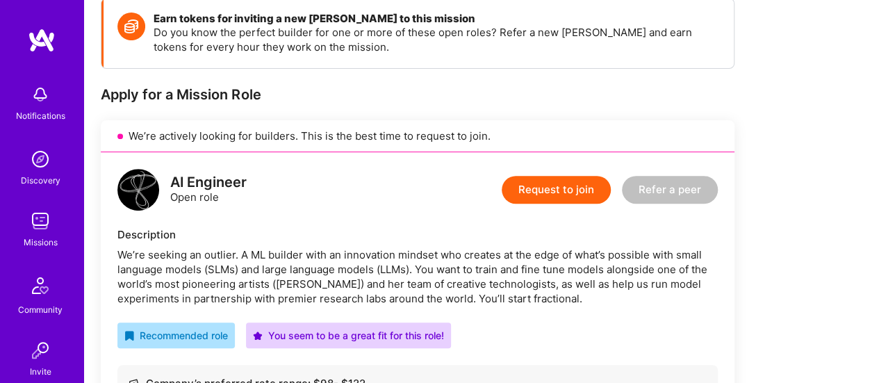
scroll to position [241, 0]
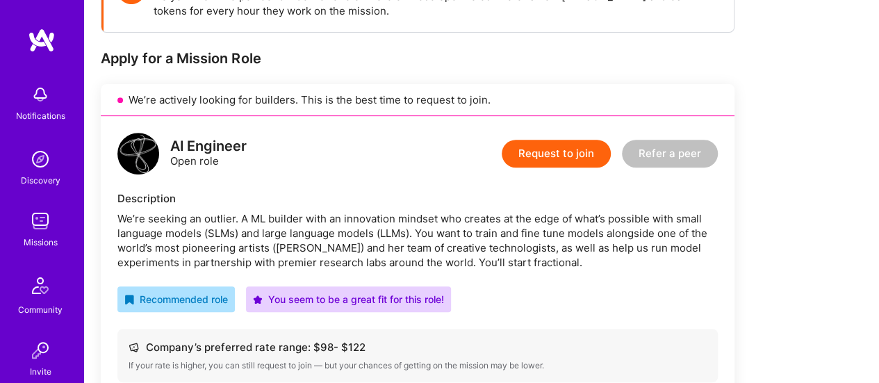
click at [561, 151] on button "Request to join" at bounding box center [556, 154] width 109 height 28
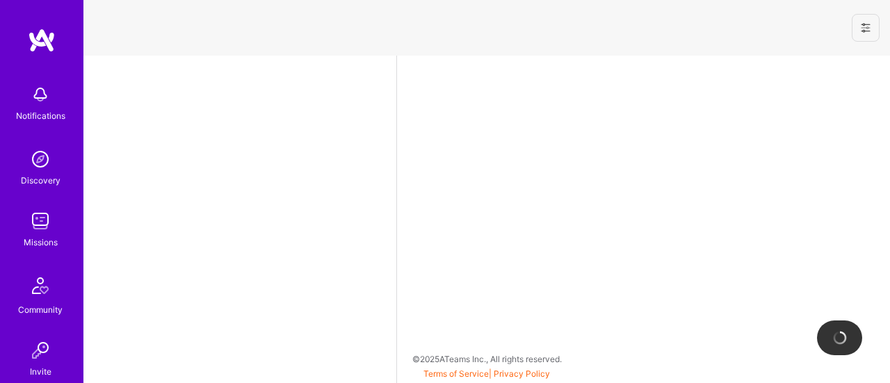
select select "US"
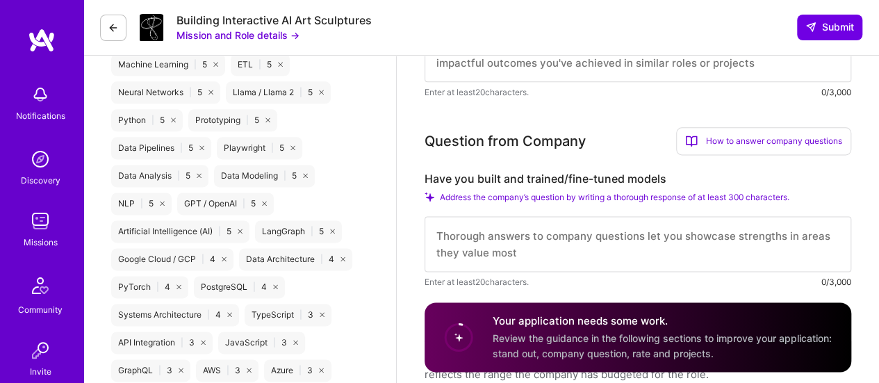
scroll to position [883, 0]
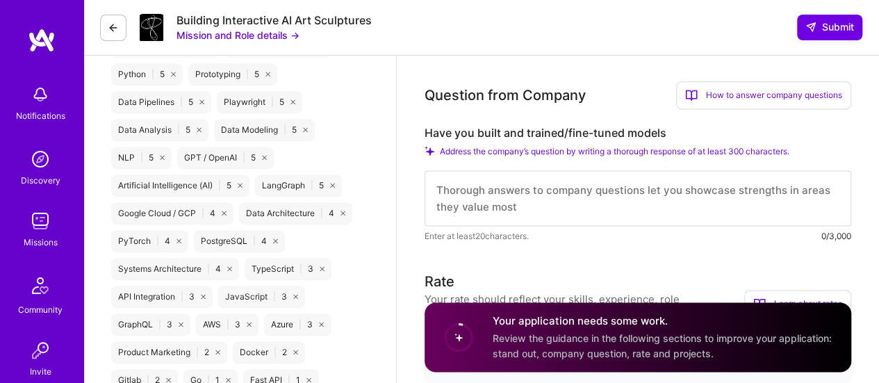
click at [558, 193] on textarea at bounding box center [638, 198] width 427 height 56
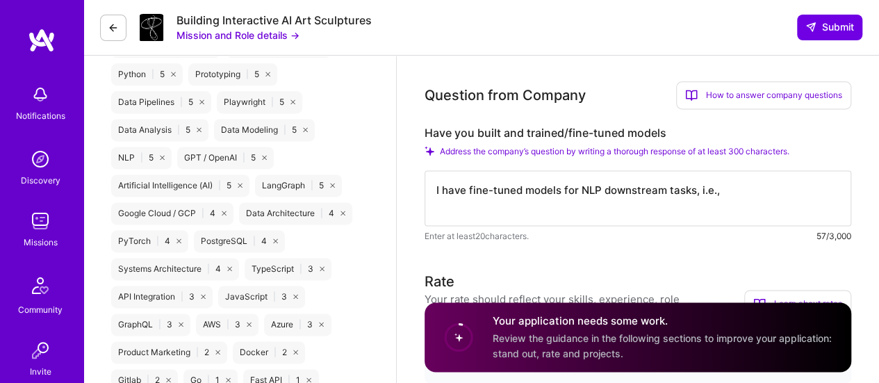
click at [560, 191] on textarea "I have fine-tuned models for NLP downstream tasks, i.e.," at bounding box center [638, 198] width 427 height 56
click at [526, 190] on textarea "I have fine-tuned models for NLP downstream tasks, i.e.," at bounding box center [638, 198] width 427 height 56
click at [622, 191] on textarea "I have fine-tuned SLMs/LLMs (models for NLP downstream tasks, i.e.," at bounding box center [638, 198] width 427 height 56
click at [815, 193] on textarea "I have fine-tuned SLMs/LLMs (models) for NLP downstream tasks, i.e.," at bounding box center [638, 198] width 427 height 56
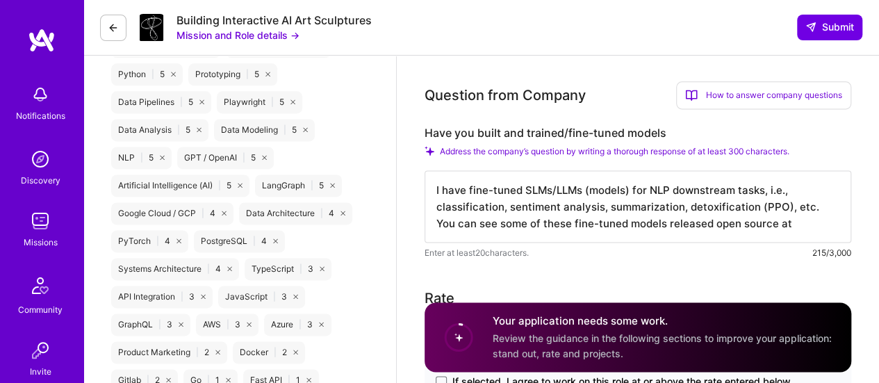
paste textarea "https://huggingface.co/pkbiswas"
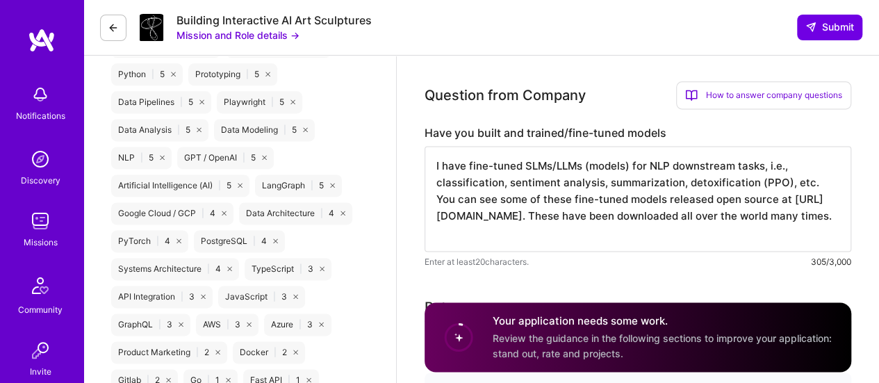
click at [610, 211] on textarea "I have fine-tuned SLMs/LLMs (models) for NLP downstream tasks, i.e., classifica…" at bounding box center [638, 199] width 427 height 106
click at [608, 211] on textarea "I have fine-tuned SLMs/LLMs (models) for NLP downstream tasks, i.e., classifica…" at bounding box center [638, 199] width 427 height 106
click at [535, 234] on textarea "I have fine-tuned SLMs/LLMs (models) for NLP downstream tasks, i.e., classifica…" at bounding box center [638, 199] width 427 height 106
click at [651, 228] on textarea "I have fine-tuned SLMs/LLMs (models) for NLP downstream tasks, i.e., classifica…" at bounding box center [638, 199] width 427 height 106
drag, startPoint x: 519, startPoint y: 237, endPoint x: 510, endPoint y: 230, distance: 10.9
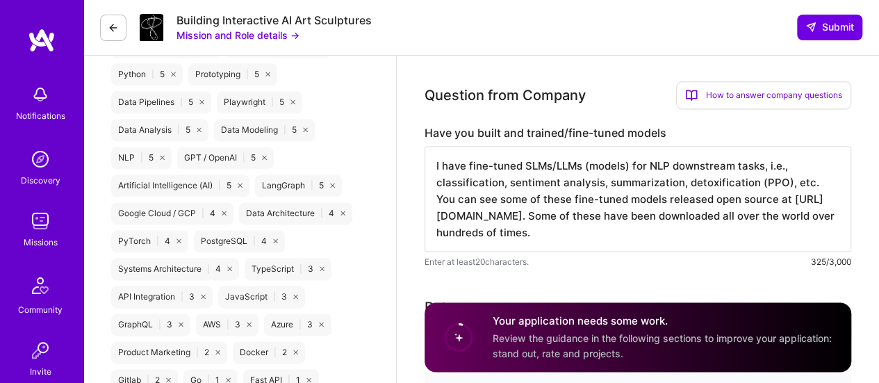
click at [510, 230] on textarea "I have fine-tuned SLMs/LLMs (models) for NLP downstream tasks, i.e., classifica…" at bounding box center [638, 199] width 427 height 106
click at [528, 234] on textarea "I have fine-tuned SLMs/LLMs (models) for NLP downstream tasks, i.e., classifica…" at bounding box center [638, 199] width 427 height 106
click at [626, 229] on textarea "I have fine-tuned SLMs/LLMs (models) for NLP downstream tasks, i.e., classifica…" at bounding box center [638, 199] width 427 height 106
click at [725, 230] on textarea "I have fine-tuned SLMs/LLMs (models) for NLP downstream tasks, i.e., classifica…" at bounding box center [638, 199] width 427 height 106
drag, startPoint x: 805, startPoint y: 215, endPoint x: 537, endPoint y: 222, distance: 268.4
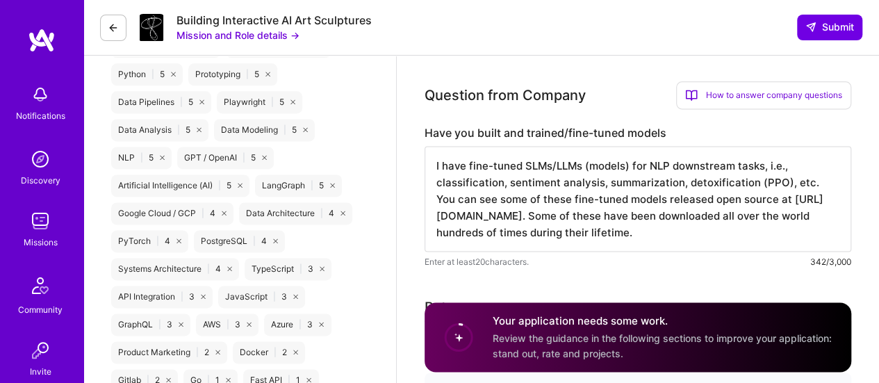
click at [537, 222] on textarea "I have fine-tuned SLMs/LLMs (models) for NLP downstream tasks, i.e., classifica…" at bounding box center [638, 199] width 427 height 106
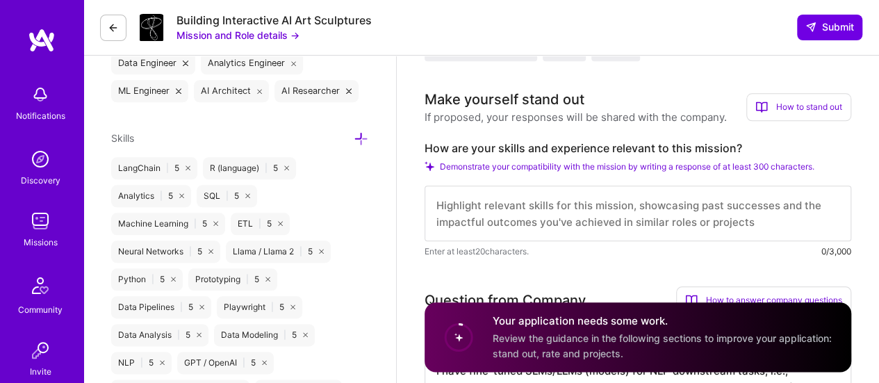
scroll to position [681, 0]
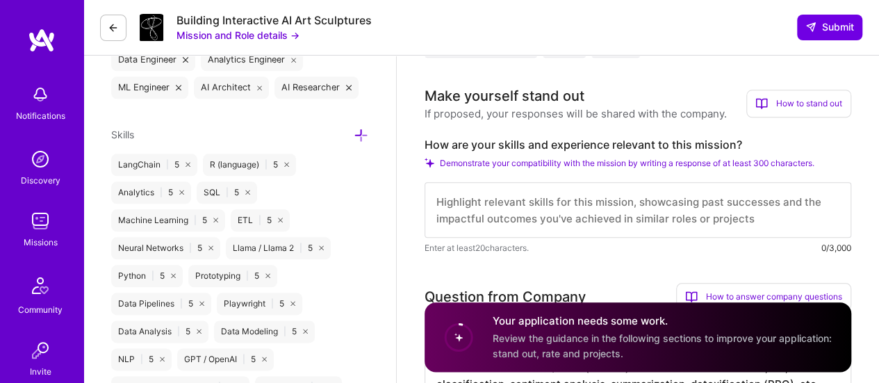
type textarea "I have fine-tuned SLMs/LLMs (models) for NLP downstream tasks, i.e., classifica…"
click at [523, 212] on textarea at bounding box center [638, 210] width 427 height 56
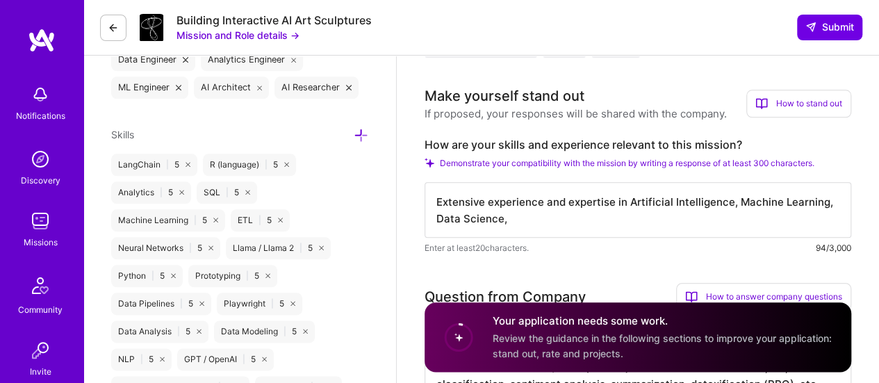
type textarea "Extensive experience and expertise in Artificial Intelligence, Machine Learning…"
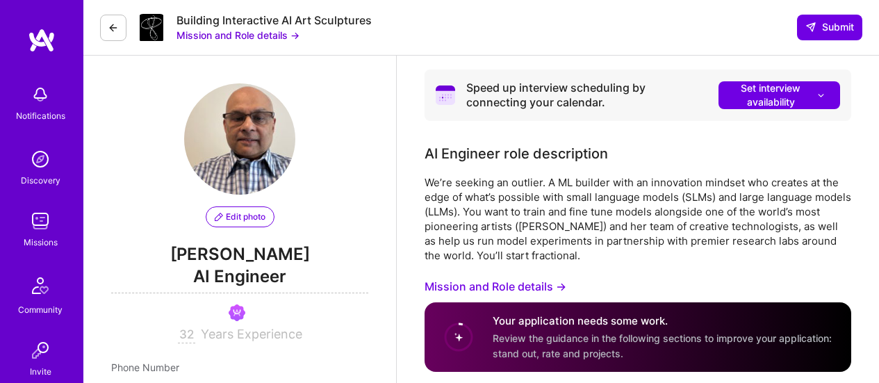
select select "US"
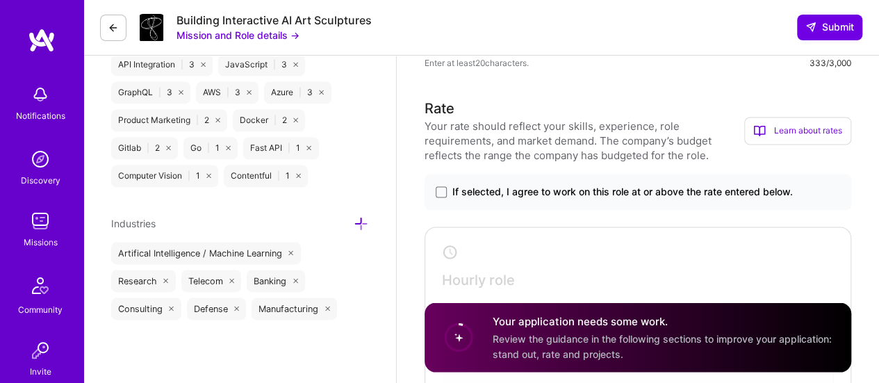
scroll to position [1139, 0]
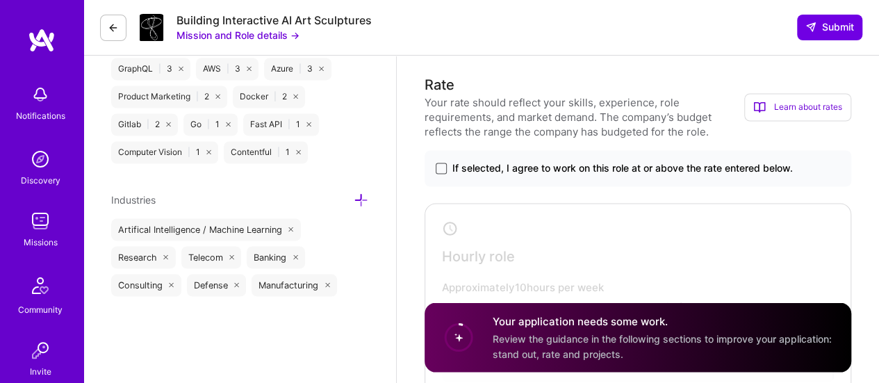
type textarea "Extensive experience and expertise in Artificial Intelligence, Machine Learning…"
click at [443, 169] on span at bounding box center [441, 168] width 11 height 11
click at [0, 0] on input "If selected, I agree to work on this role at or above the rate entered below." at bounding box center [0, 0] width 0 height 0
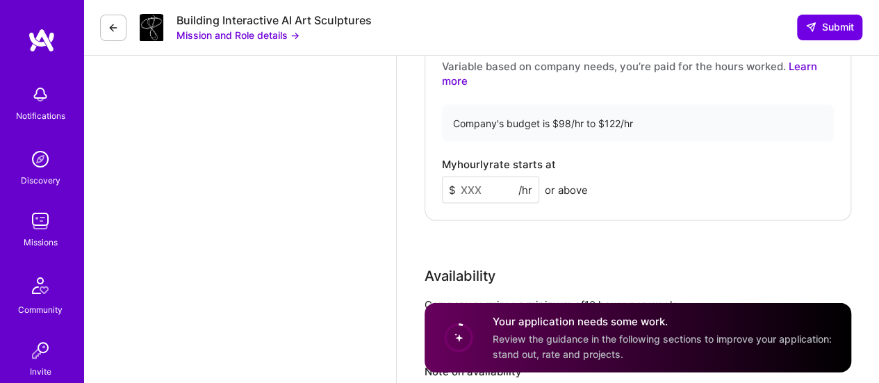
scroll to position [1410, 0]
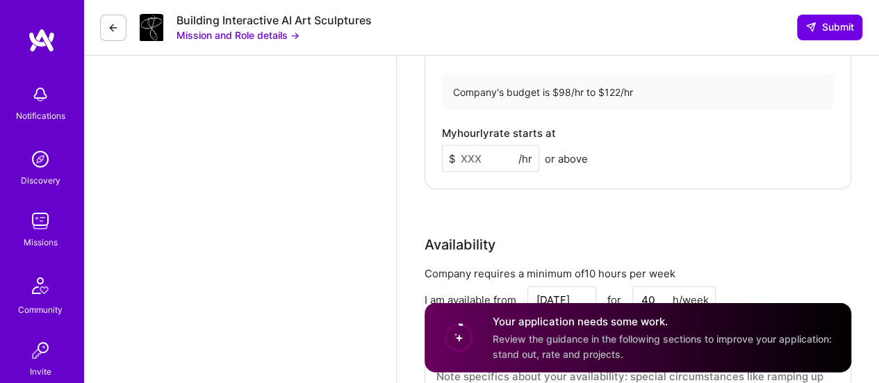
click at [473, 155] on input at bounding box center [490, 158] width 97 height 27
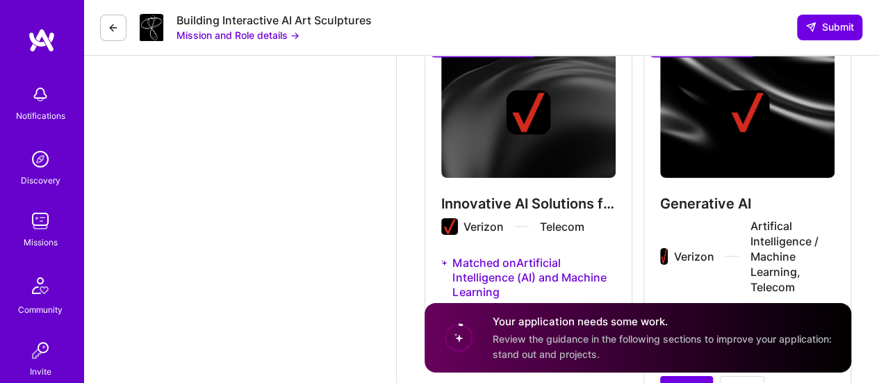
scroll to position [2251, 0]
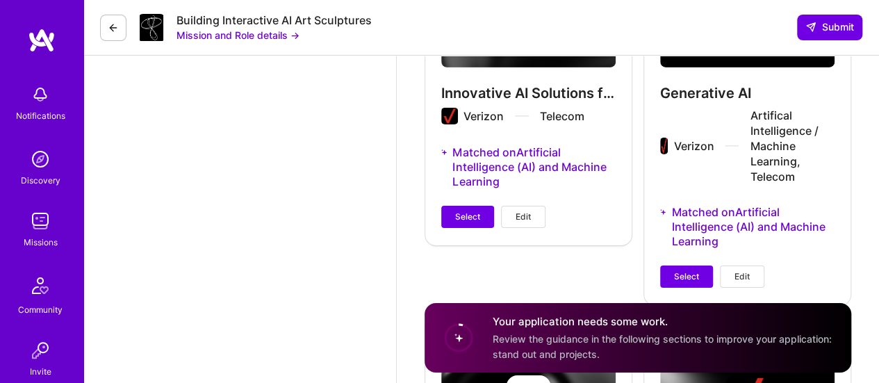
type input "116"
click at [471, 225] on div "Innovative AI Solutions for Business Growth Verizon Telecom Matched on Artifici…" at bounding box center [529, 82] width 208 height 325
click at [464, 212] on span "Select" at bounding box center [467, 217] width 25 height 13
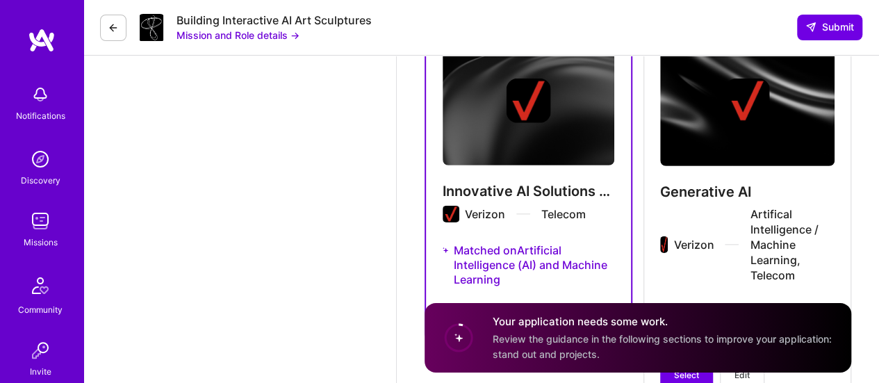
scroll to position [2297, 0]
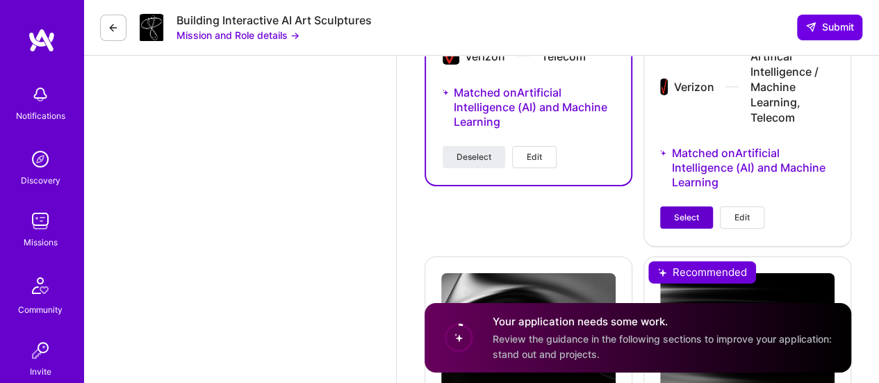
click at [687, 220] on span "Select" at bounding box center [686, 217] width 25 height 13
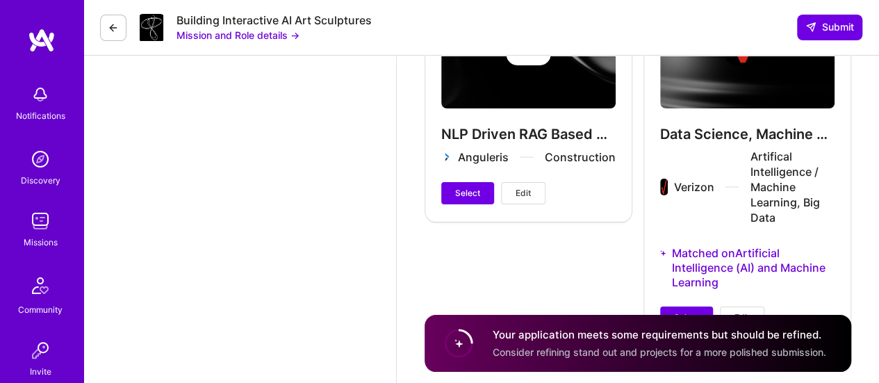
scroll to position [2649, 0]
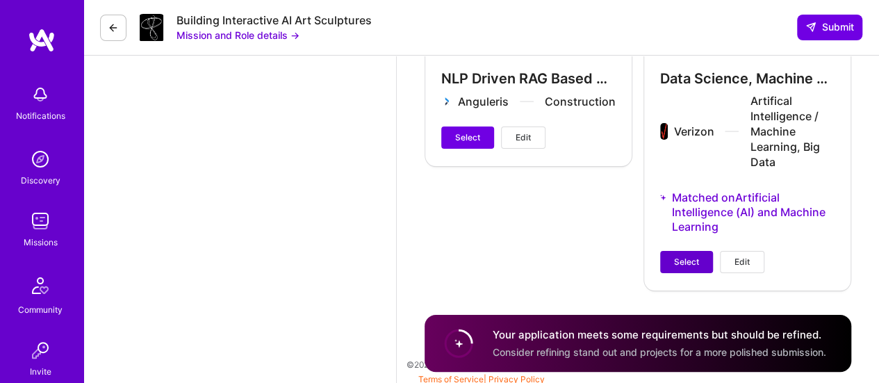
click at [683, 259] on span "Select" at bounding box center [686, 262] width 25 height 13
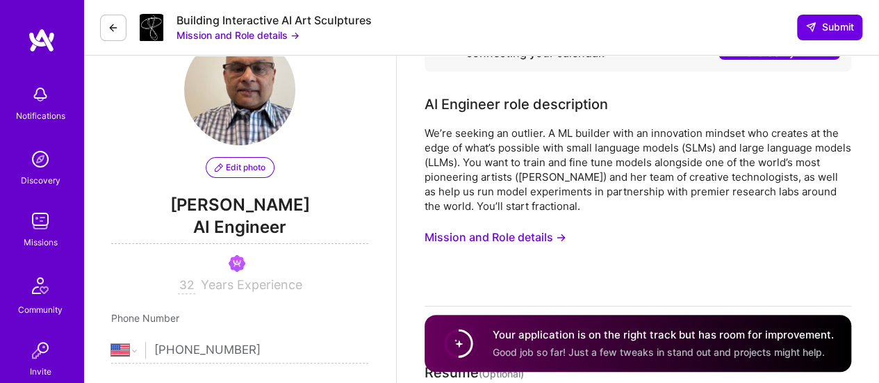
scroll to position [18, 0]
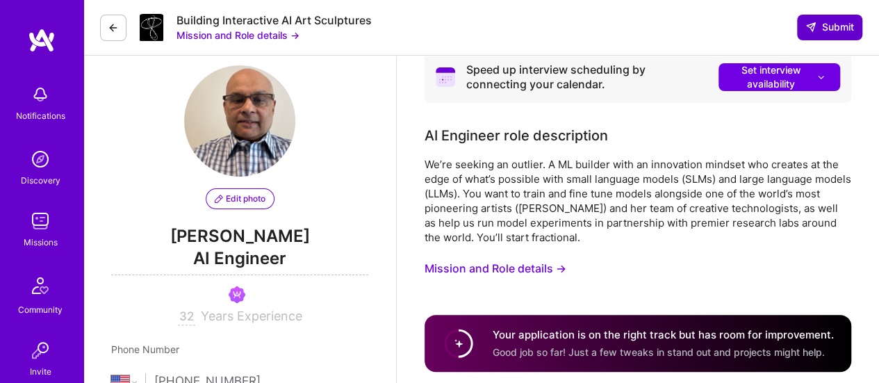
click at [836, 24] on span "Submit" at bounding box center [830, 27] width 49 height 14
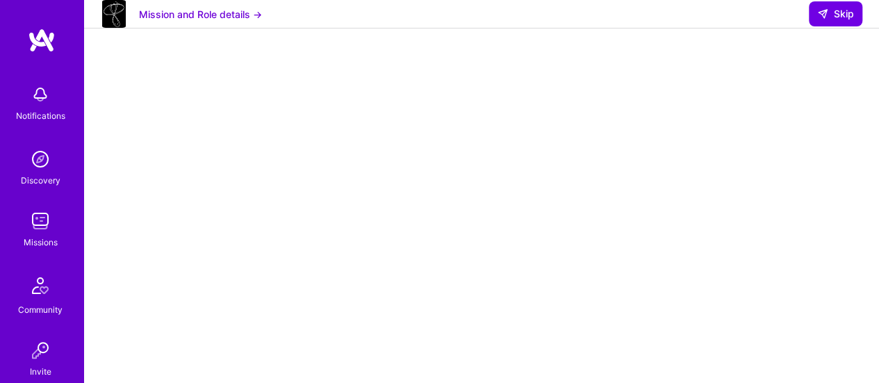
scroll to position [281, 0]
select select "US"
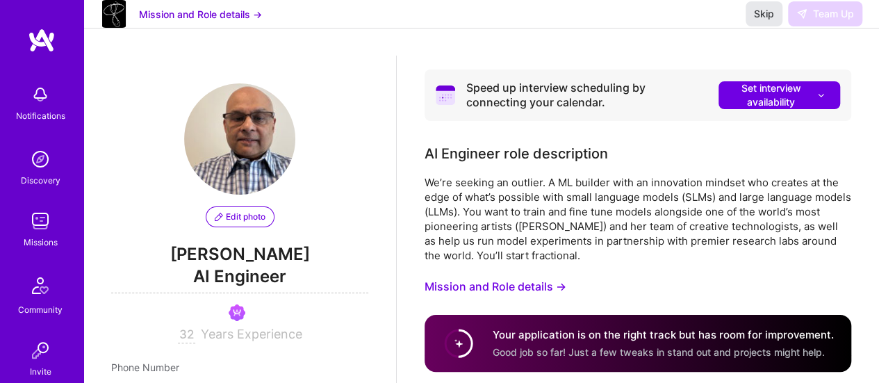
click at [766, 21] on span "Skip" at bounding box center [764, 14] width 20 height 14
click at [762, 21] on span "Skip" at bounding box center [764, 14] width 20 height 14
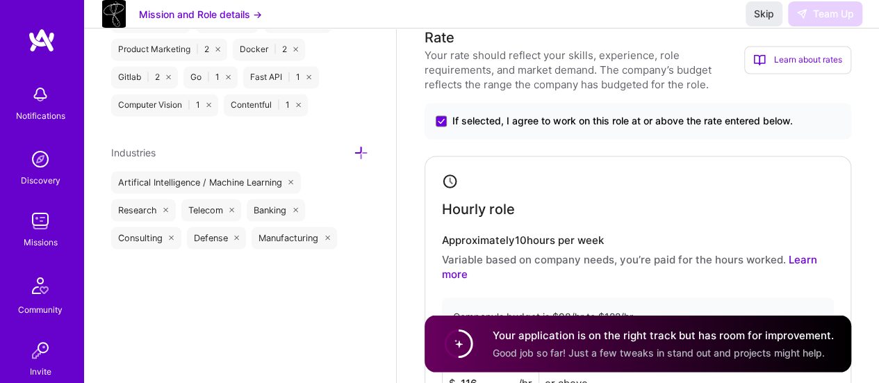
scroll to position [178, 0]
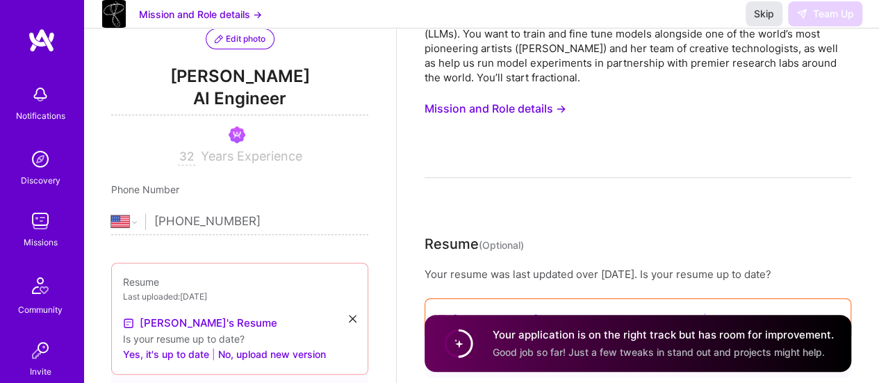
click at [762, 21] on span "Skip" at bounding box center [764, 14] width 20 height 14
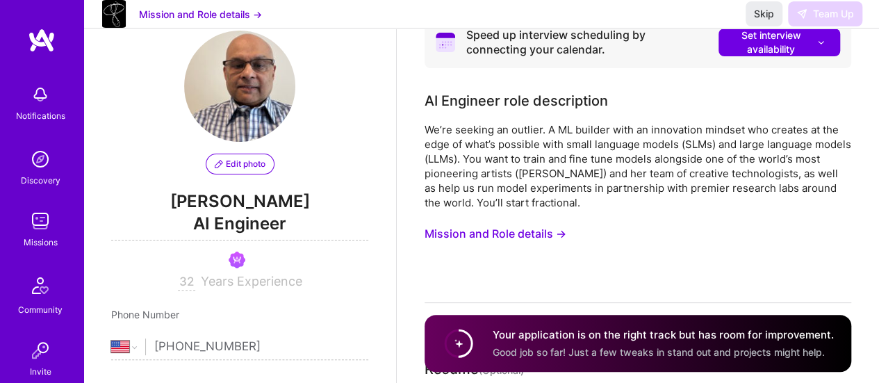
scroll to position [82, 0]
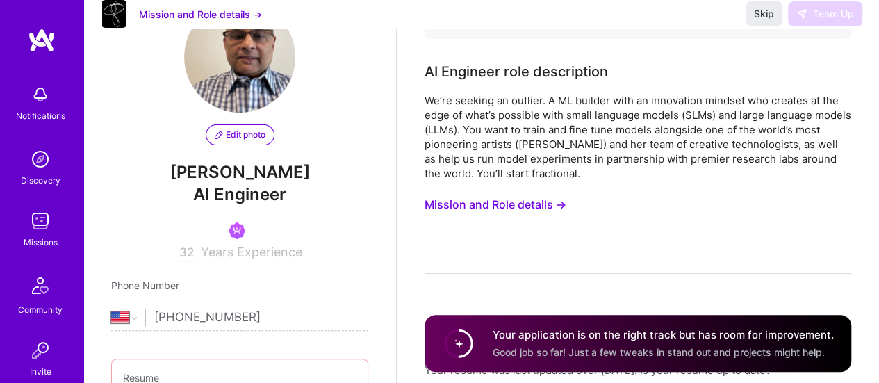
click at [39, 229] on img at bounding box center [40, 221] width 28 height 28
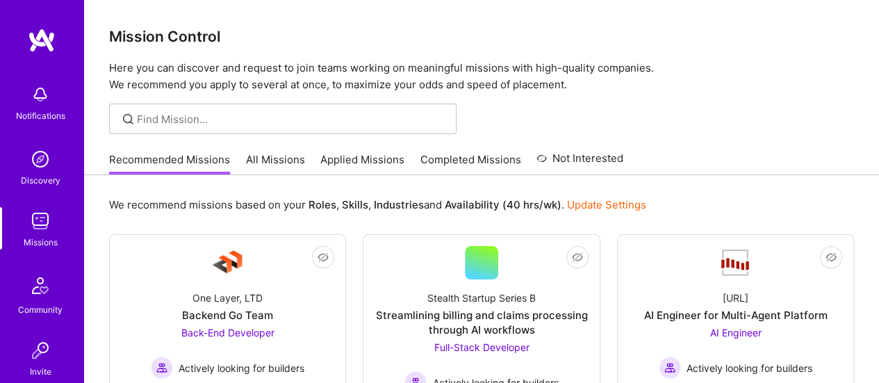
click at [356, 159] on link "Applied Missions" at bounding box center [362, 163] width 84 height 23
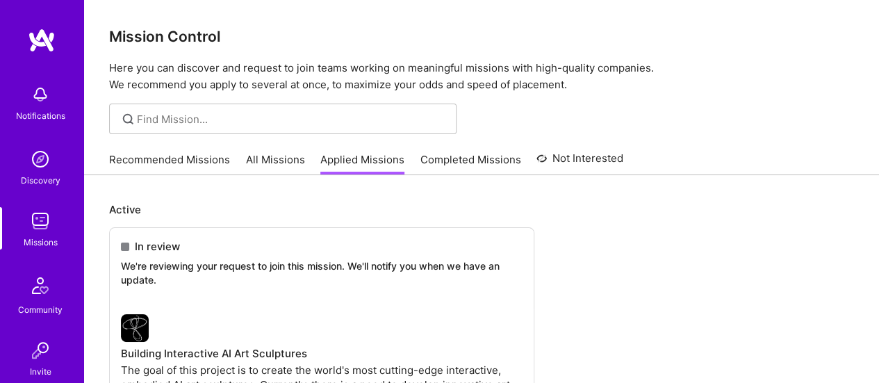
click at [170, 156] on link "Recommended Missions" at bounding box center [169, 163] width 121 height 23
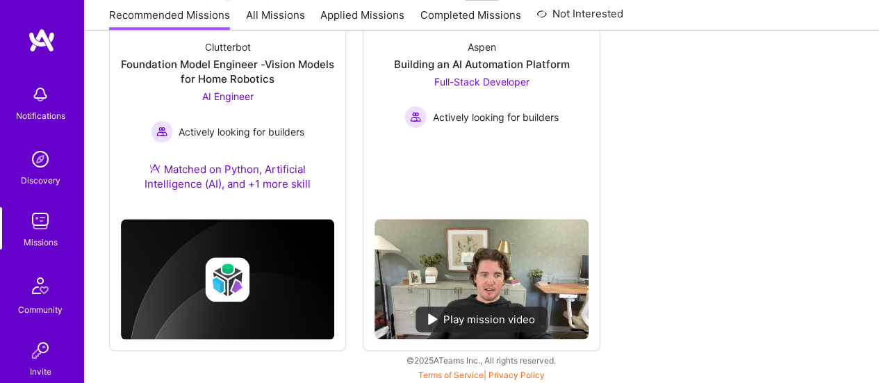
scroll to position [474, 0]
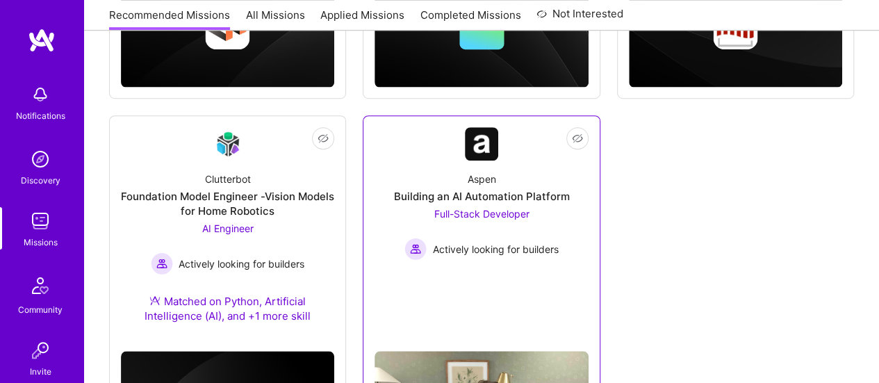
click at [453, 195] on div "Building an AI Automation Platform" at bounding box center [481, 196] width 176 height 15
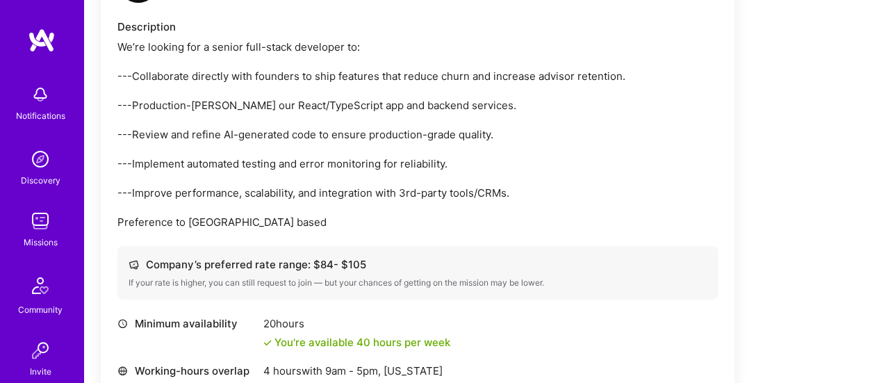
scroll to position [391, 0]
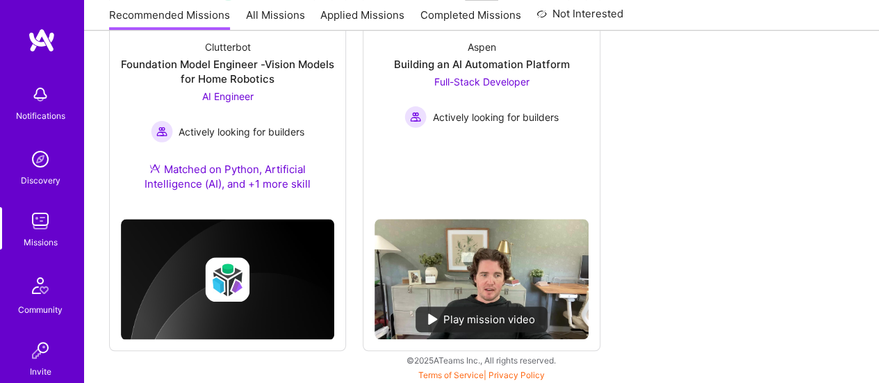
scroll to position [312, 0]
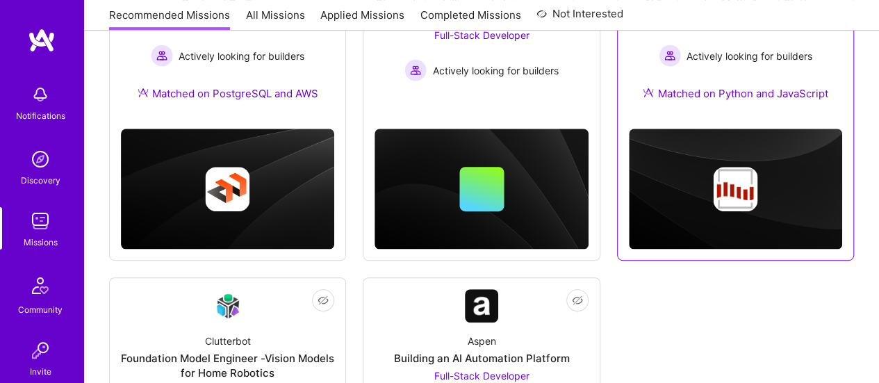
click at [735, 99] on div "Matched on Python and JavaScript" at bounding box center [735, 93] width 185 height 15
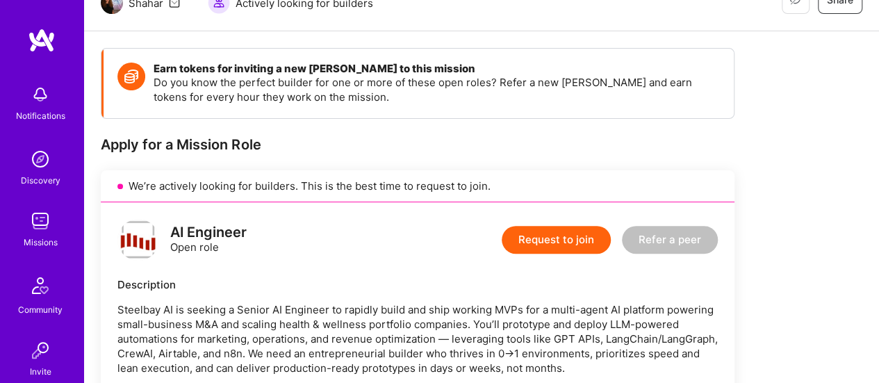
scroll to position [161, 0]
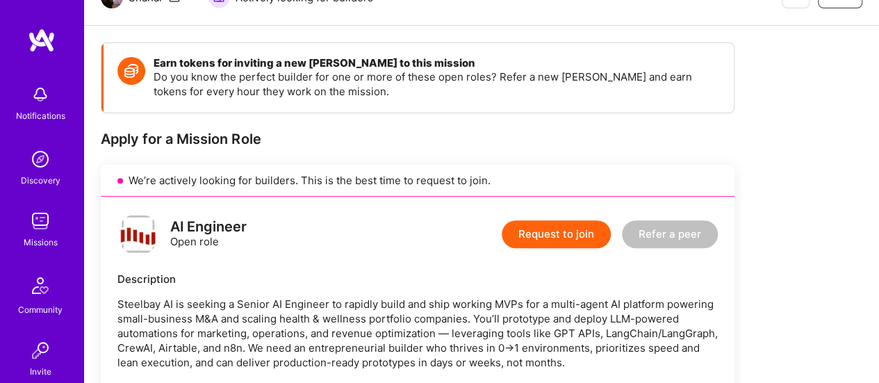
click at [546, 238] on button "Request to join" at bounding box center [556, 234] width 109 height 28
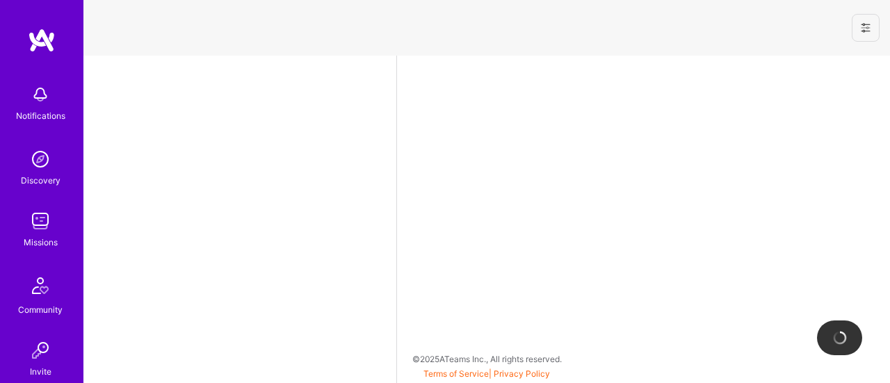
select select "US"
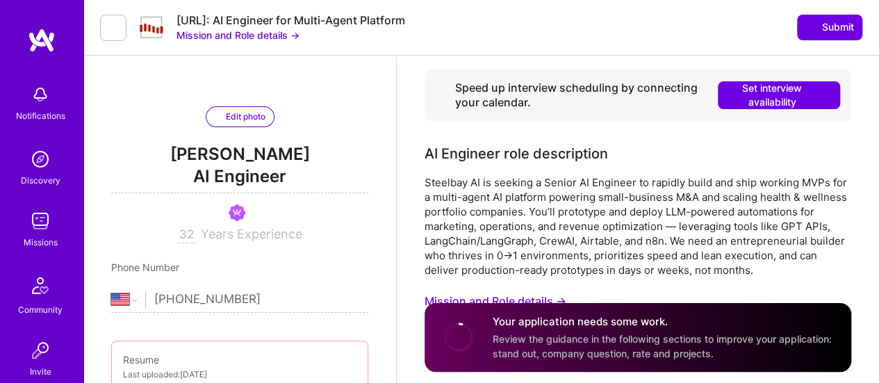
click at [36, 224] on img at bounding box center [40, 221] width 28 height 28
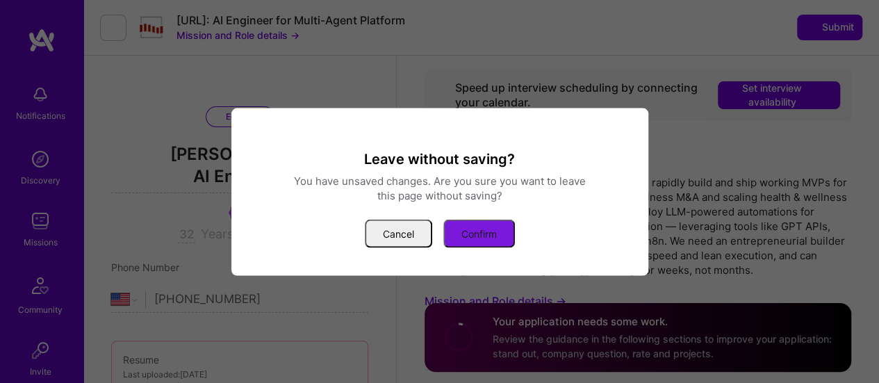
click at [474, 231] on button "Confirm" at bounding box center [480, 233] width 72 height 29
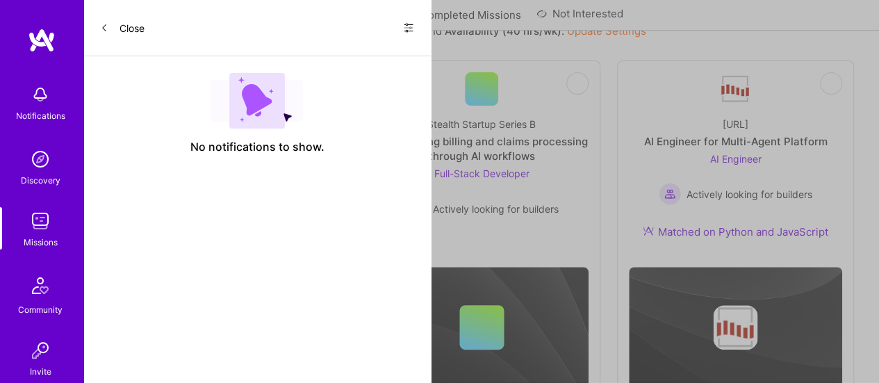
scroll to position [205, 0]
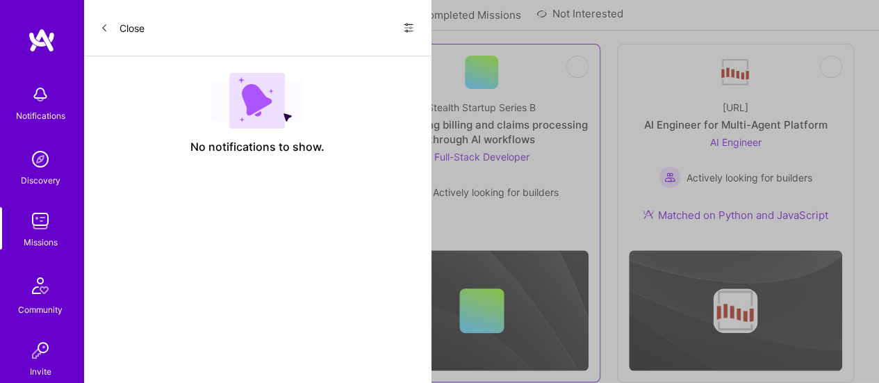
click at [478, 124] on div "Streamlining billing and claims processing through AI workflows" at bounding box center [481, 131] width 213 height 29
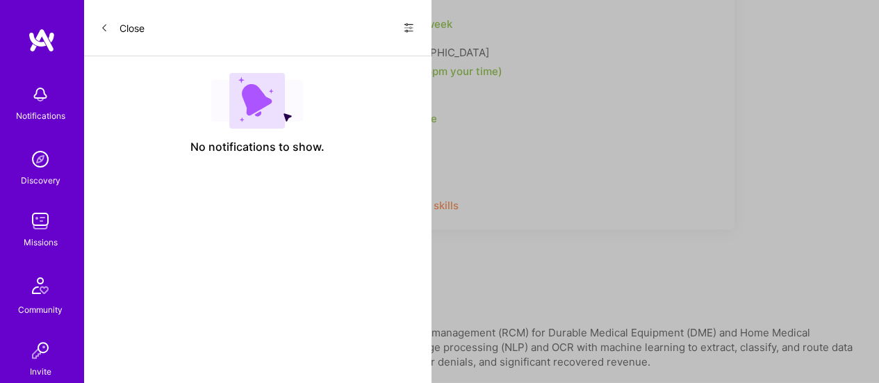
scroll to position [608, 0]
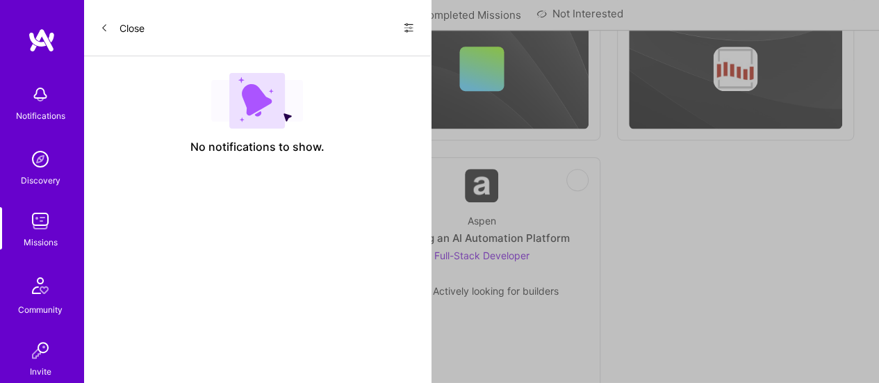
scroll to position [435, 0]
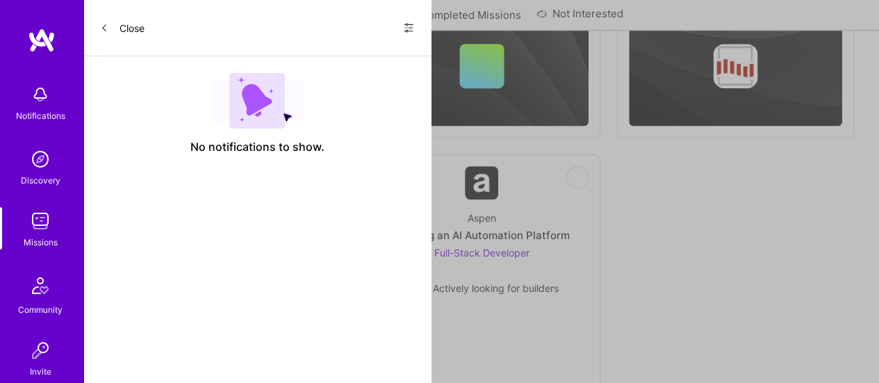
click at [266, 239] on div "Foundation Model Engineer -Vision Models for Home Robotics" at bounding box center [227, 242] width 213 height 29
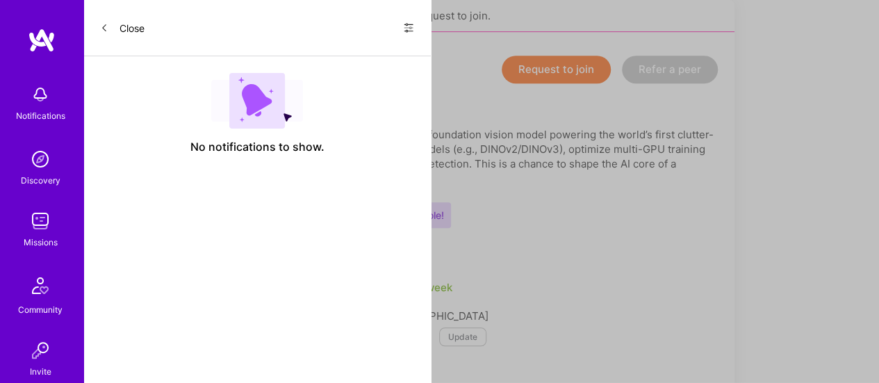
scroll to position [295, 0]
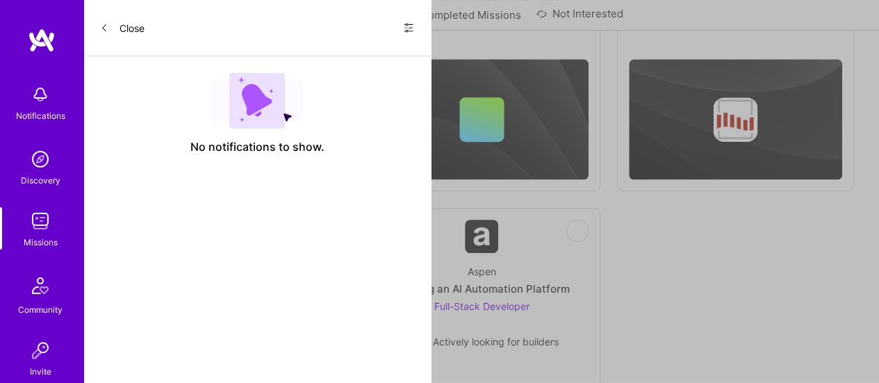
scroll to position [140, 0]
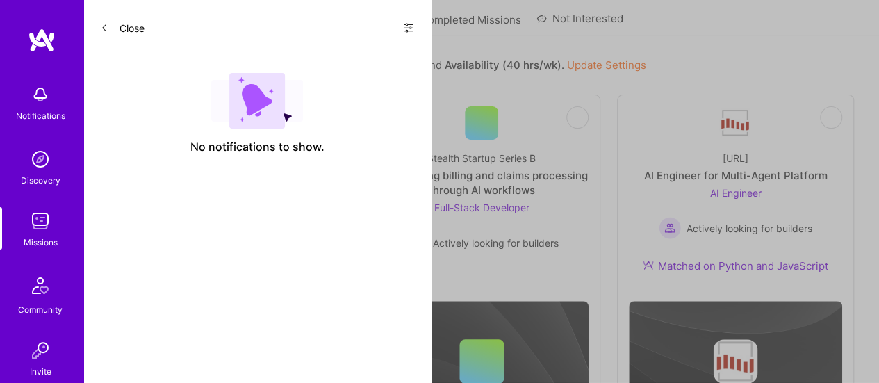
click at [473, 22] on link "Completed Missions" at bounding box center [471, 24] width 101 height 23
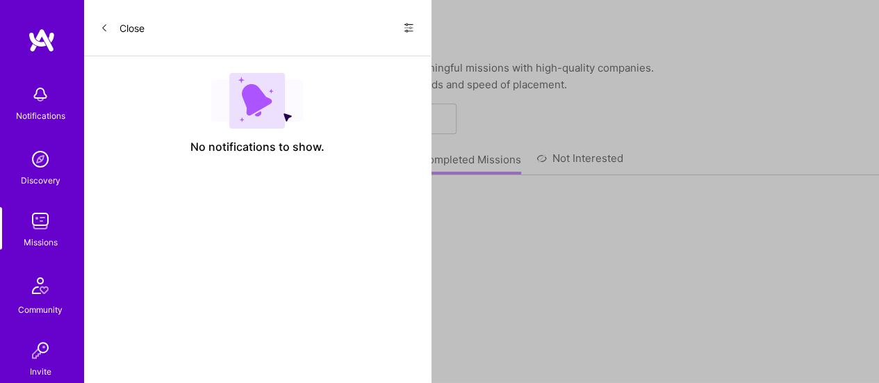
click at [40, 229] on img at bounding box center [40, 221] width 28 height 28
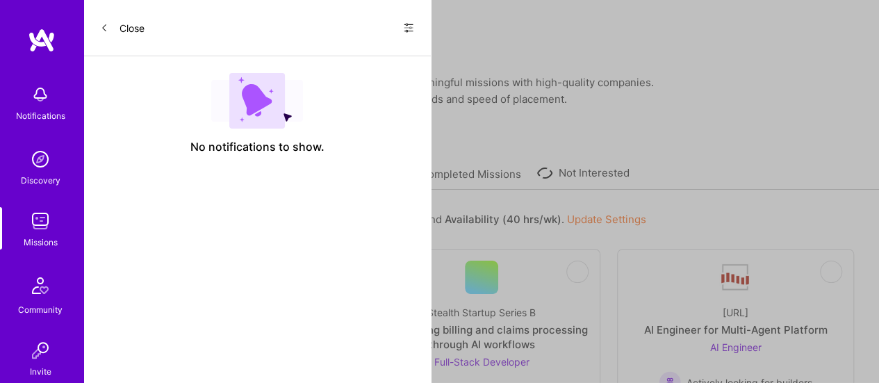
click at [284, 167] on link "All Missions" at bounding box center [275, 178] width 59 height 23
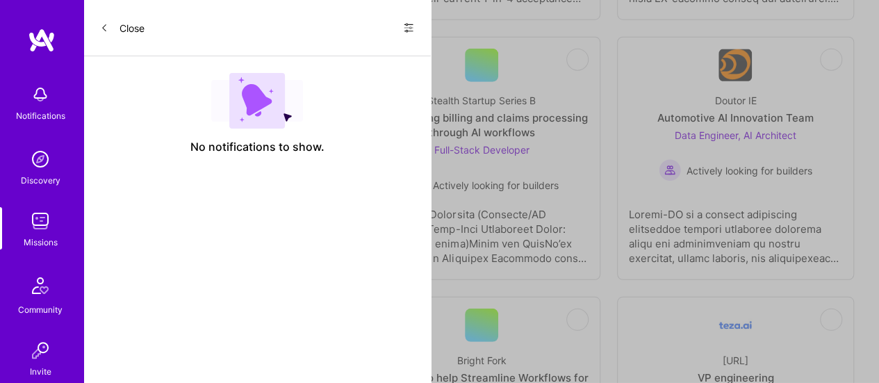
scroll to position [1777, 0]
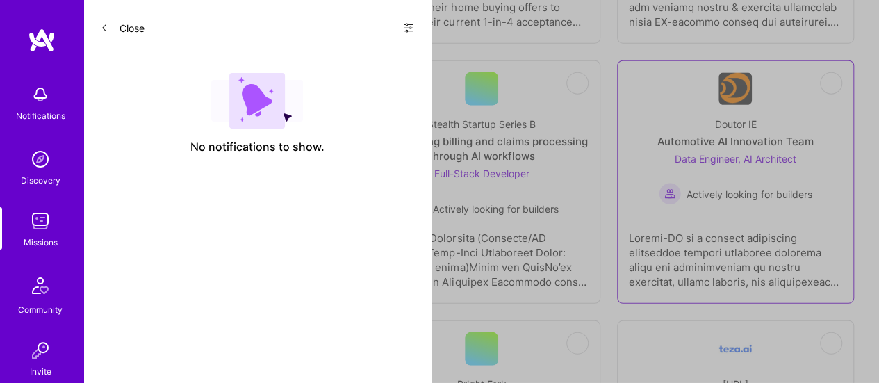
click at [762, 153] on span "Data Engineer, AI Architect" at bounding box center [736, 159] width 122 height 12
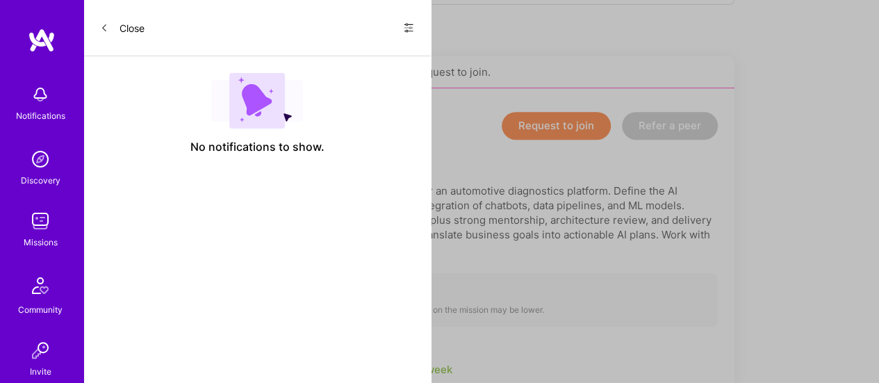
scroll to position [257, 0]
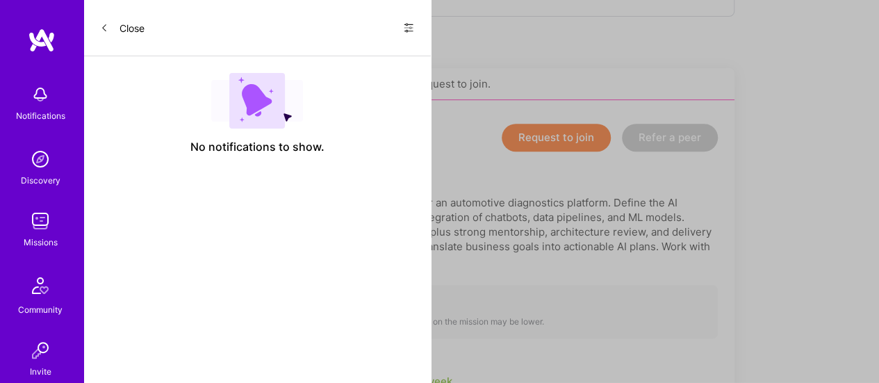
click at [569, 127] on button "Request to join" at bounding box center [556, 138] width 109 height 28
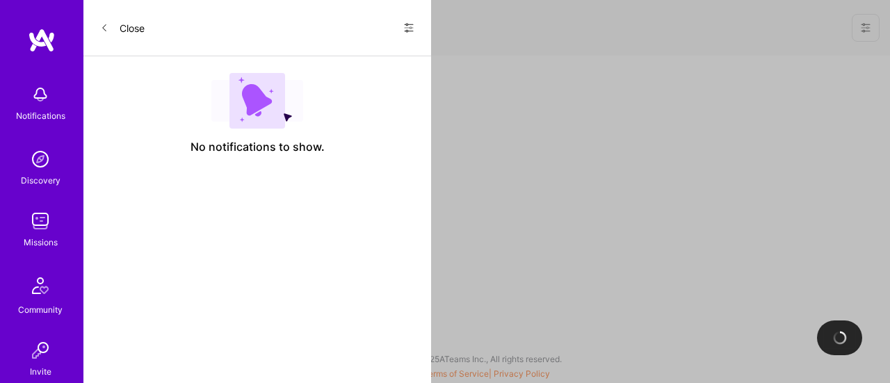
select select "US"
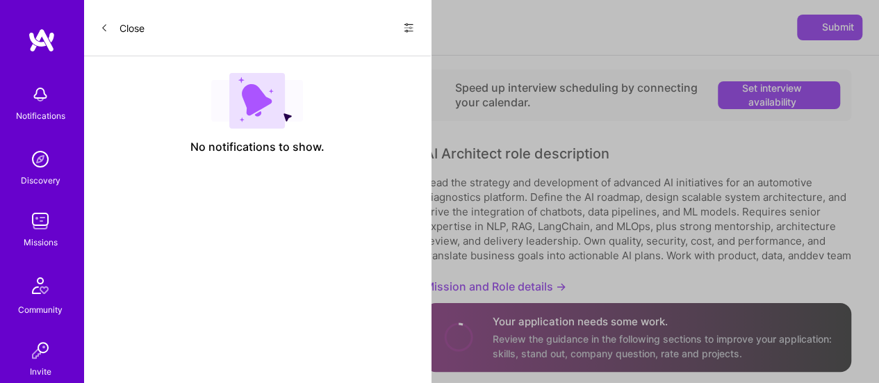
click at [42, 232] on img at bounding box center [40, 221] width 28 height 28
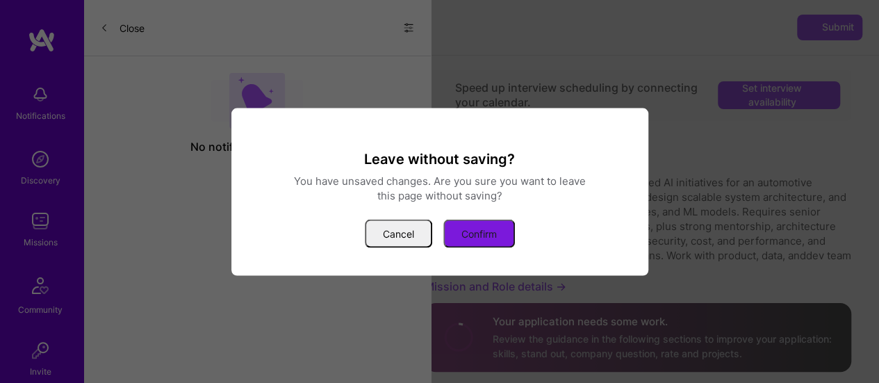
click at [477, 229] on button "Confirm" at bounding box center [480, 233] width 72 height 29
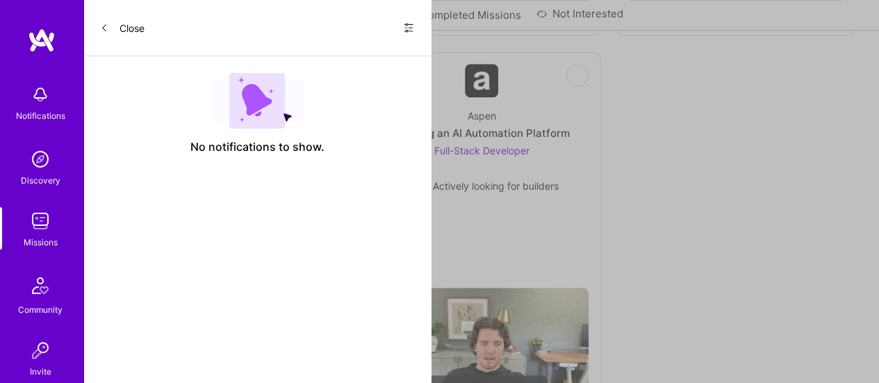
scroll to position [473, 0]
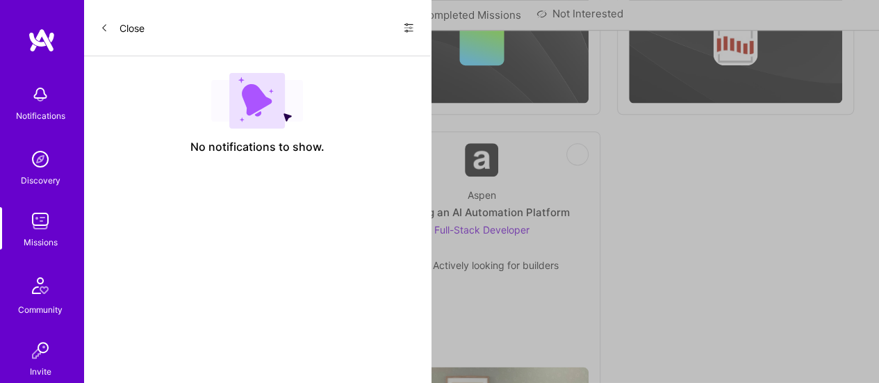
click at [39, 241] on div "Missions" at bounding box center [41, 242] width 34 height 15
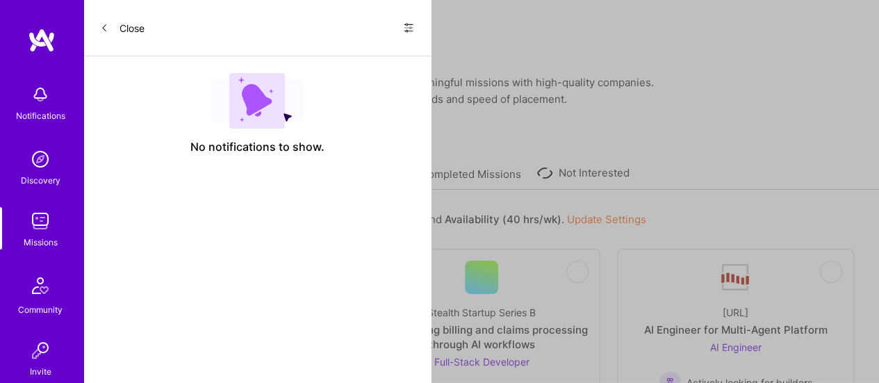
scroll to position [63, 0]
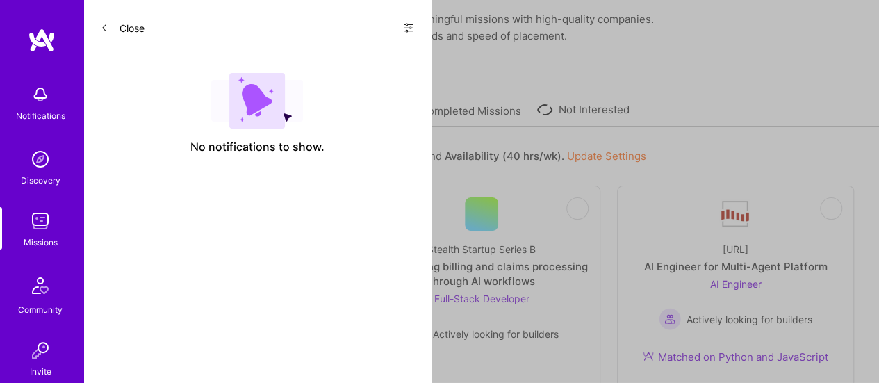
click at [275, 104] on link "All Missions" at bounding box center [275, 115] width 59 height 23
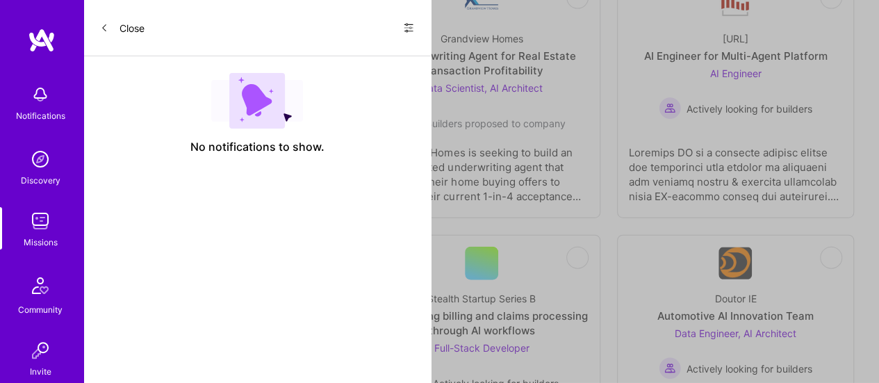
scroll to position [1693, 0]
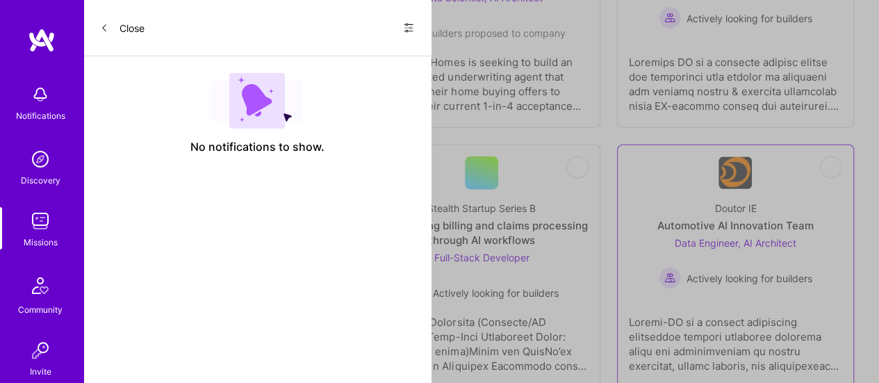
click at [734, 218] on div "Automotive AI Innovation Team" at bounding box center [736, 225] width 156 height 15
